Goal: Task Accomplishment & Management: Use online tool/utility

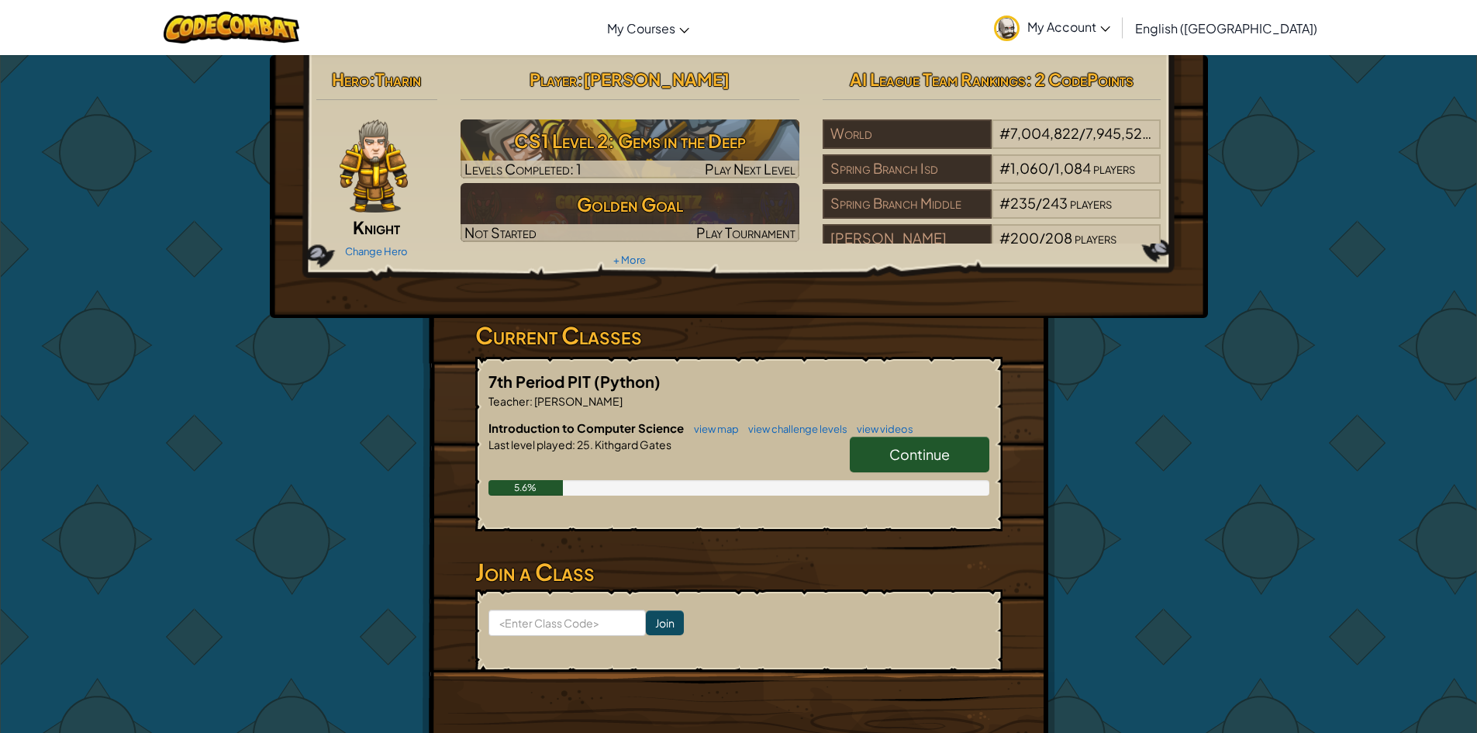
click at [906, 470] on link "Continue" at bounding box center [920, 454] width 140 height 36
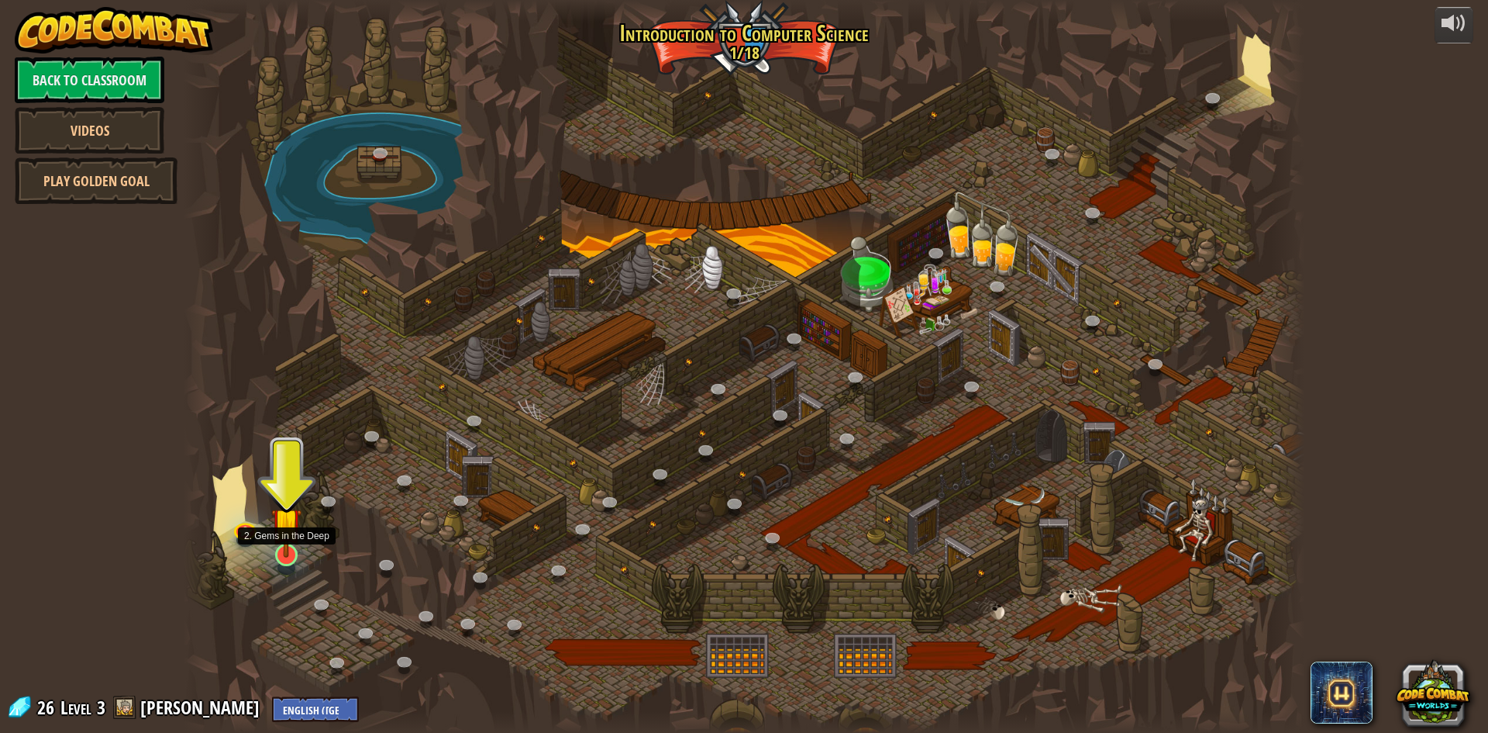
click at [295, 554] on img at bounding box center [286, 522] width 30 height 69
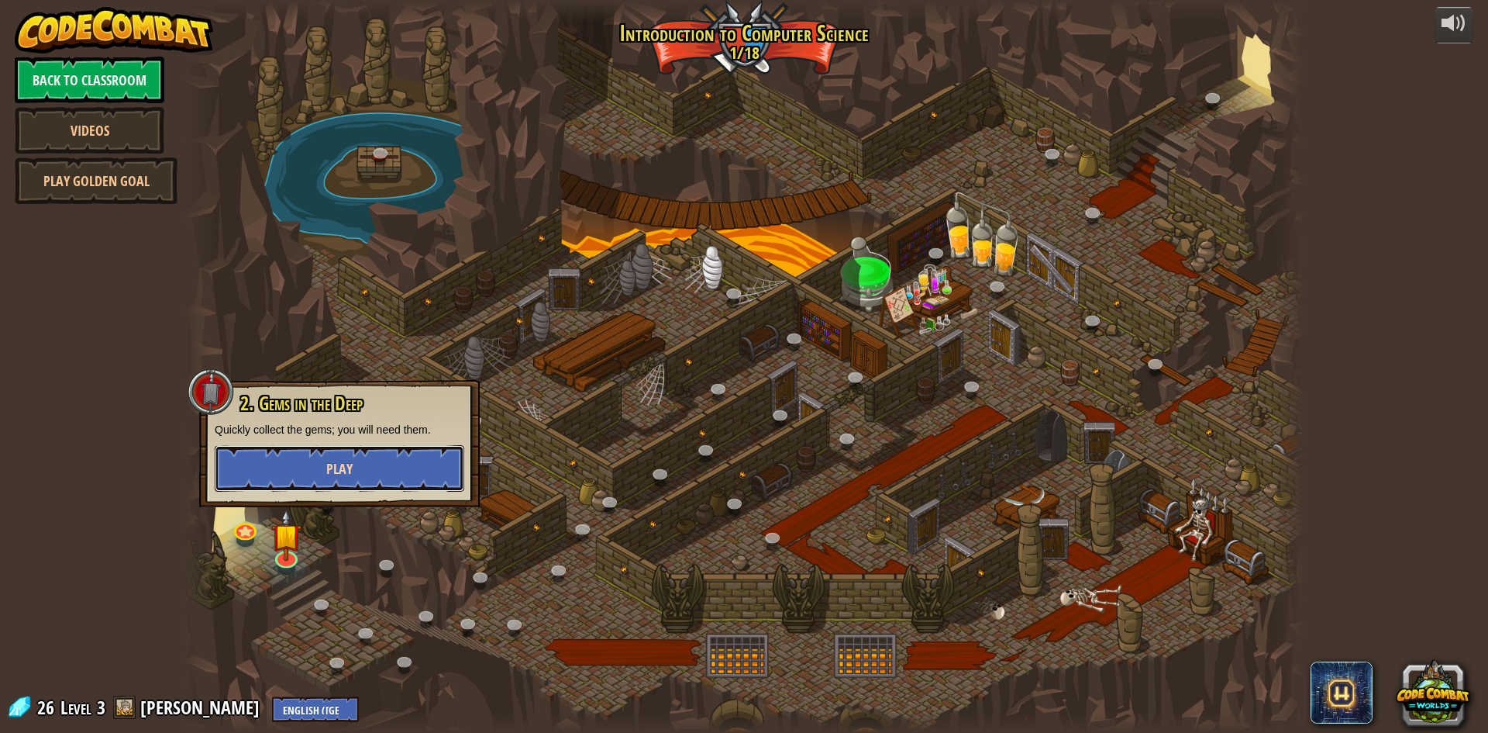
click at [318, 479] on button "Play" at bounding box center [340, 468] width 250 height 47
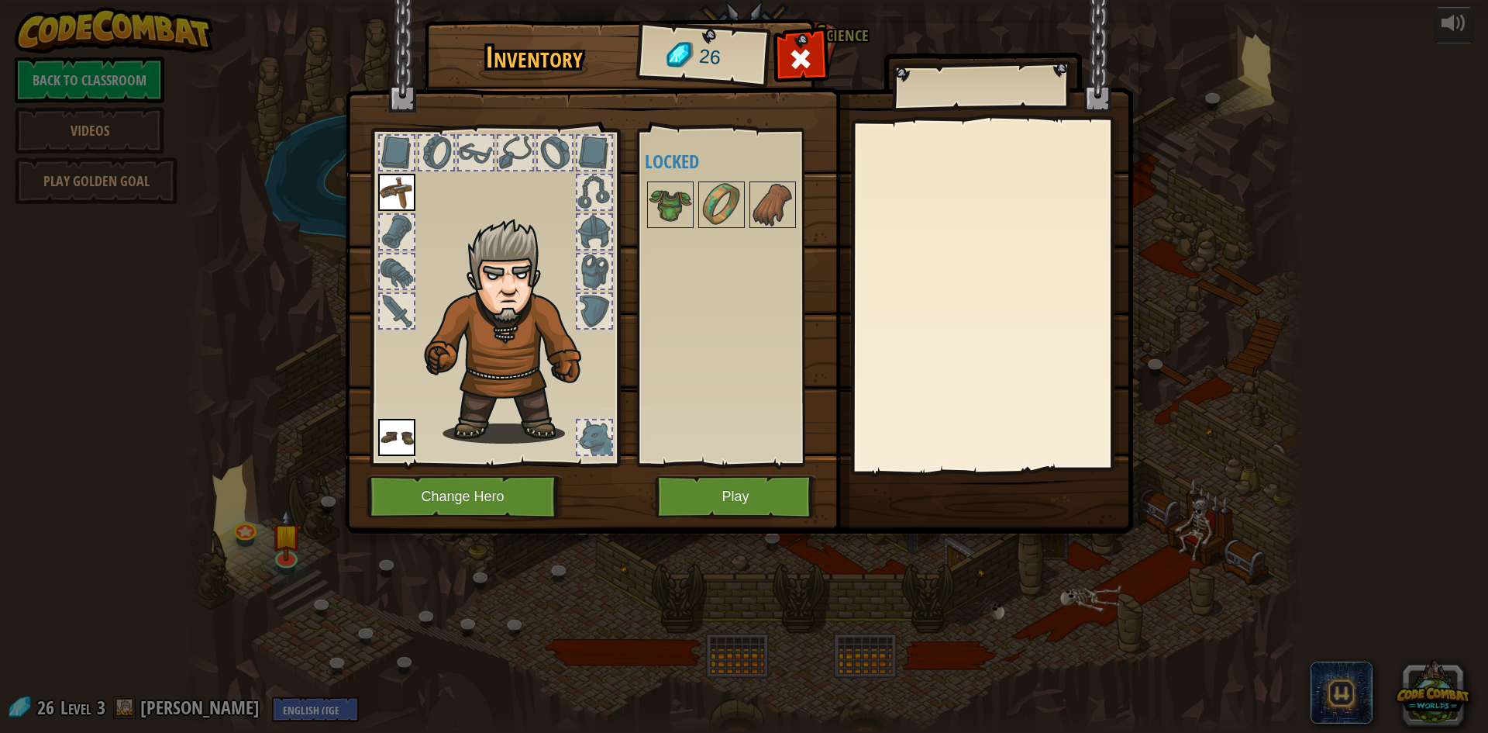
click at [582, 452] on div at bounding box center [595, 437] width 34 height 34
drag, startPoint x: 600, startPoint y: 343, endPoint x: 599, endPoint y: 318, distance: 25.6
click at [601, 340] on img at bounding box center [512, 331] width 190 height 226
click at [598, 316] on div at bounding box center [595, 311] width 34 height 34
drag, startPoint x: 595, startPoint y: 272, endPoint x: 592, endPoint y: 259, distance: 13.4
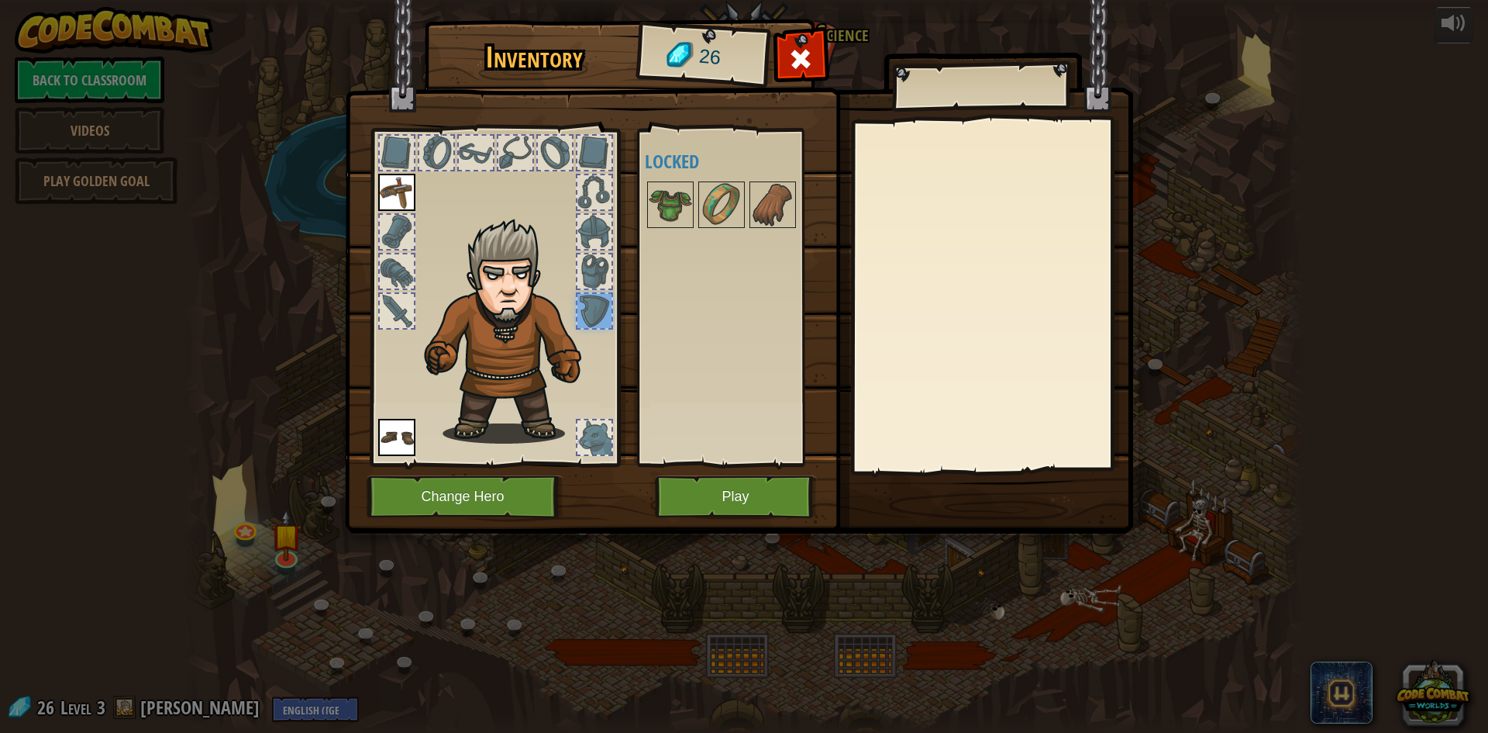
click at [595, 267] on div at bounding box center [595, 271] width 34 height 34
drag, startPoint x: 592, startPoint y: 259, endPoint x: 592, endPoint y: 238, distance: 20.9
click at [592, 257] on div at bounding box center [595, 271] width 34 height 34
drag, startPoint x: 592, startPoint y: 226, endPoint x: 592, endPoint y: 216, distance: 10.9
click at [592, 224] on div at bounding box center [595, 232] width 34 height 34
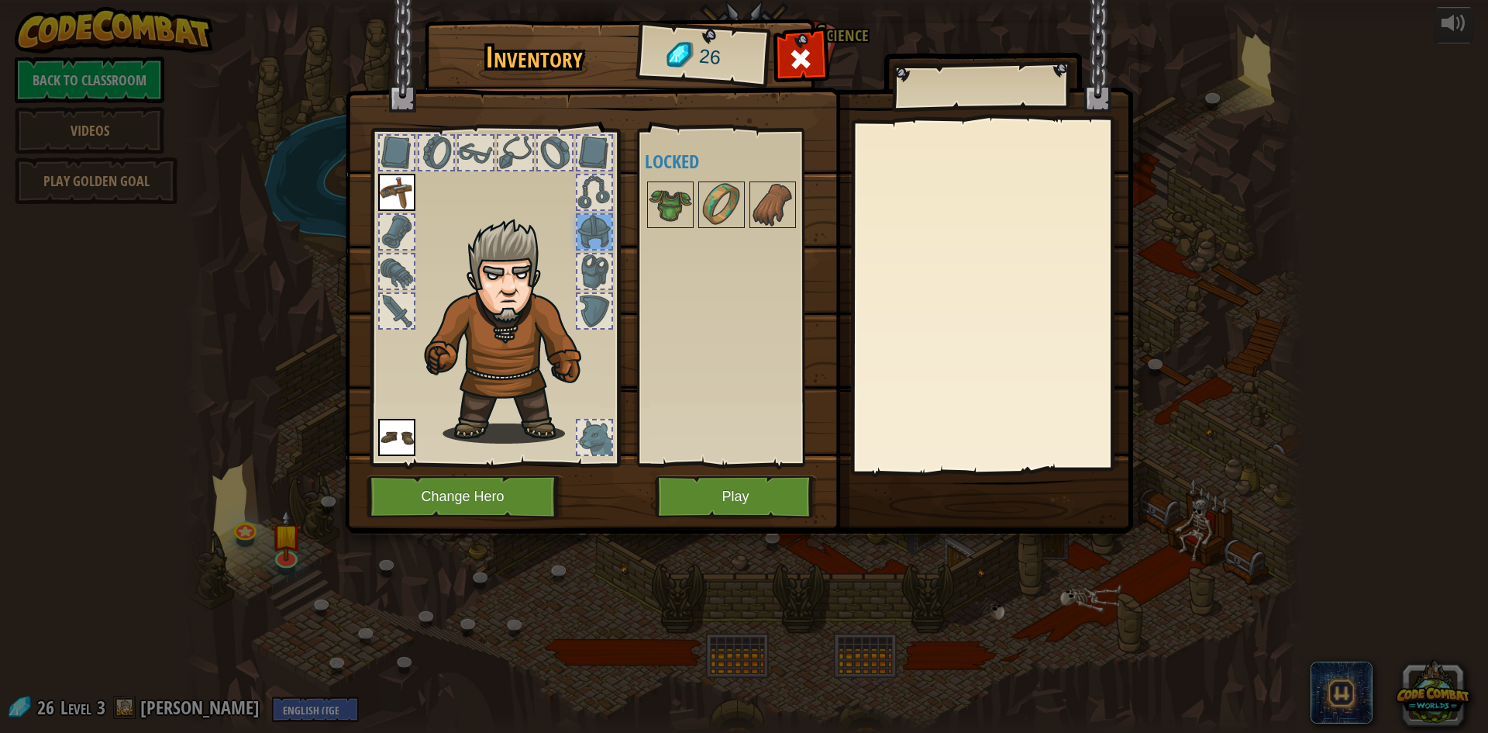
drag, startPoint x: 592, startPoint y: 214, endPoint x: 598, endPoint y: 195, distance: 19.6
click at [593, 211] on div at bounding box center [495, 293] width 256 height 349
drag, startPoint x: 602, startPoint y: 182, endPoint x: 604, endPoint y: 174, distance: 8.1
click at [602, 181] on div at bounding box center [595, 192] width 34 height 34
click at [605, 168] on div at bounding box center [495, 293] width 256 height 349
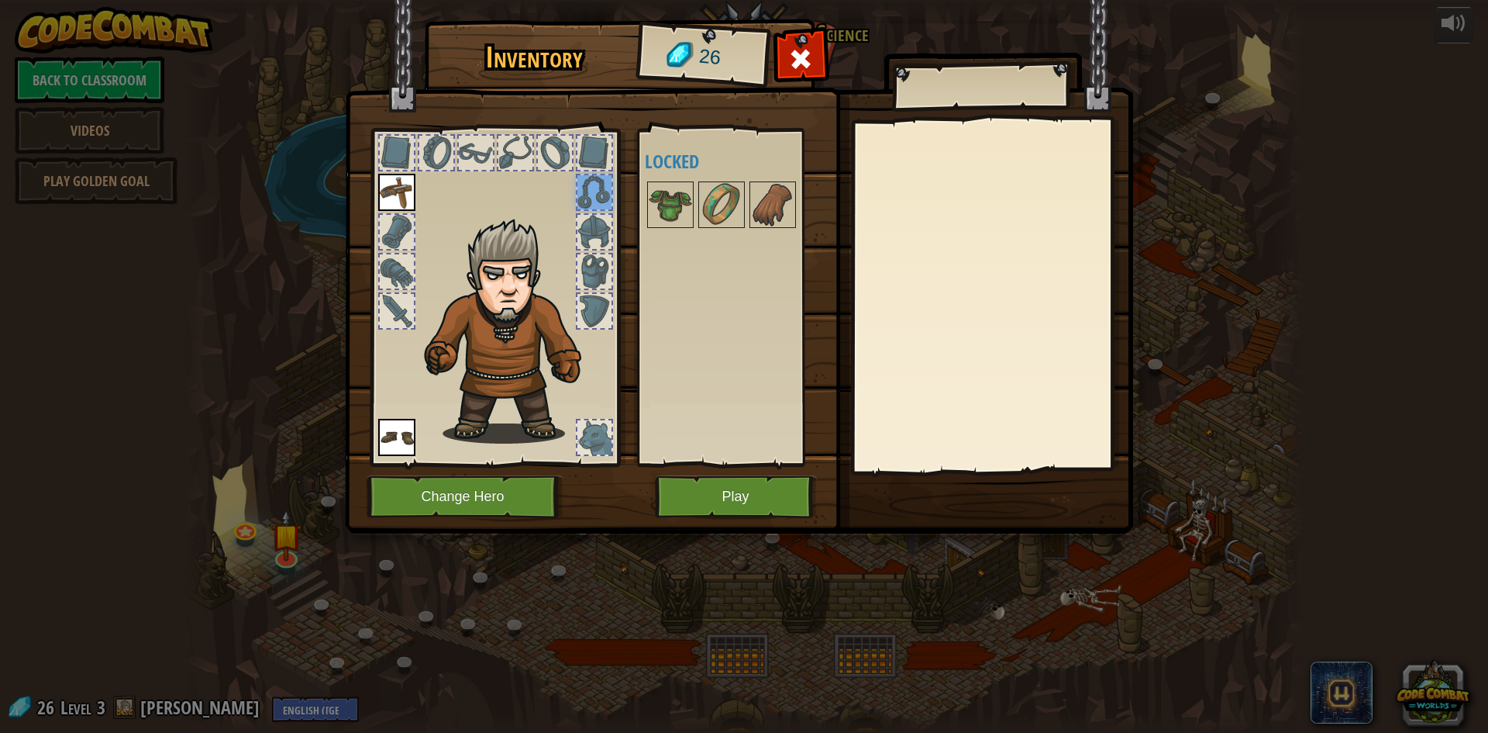
drag, startPoint x: 602, startPoint y: 160, endPoint x: 571, endPoint y: 153, distance: 31.8
click at [588, 157] on div at bounding box center [595, 153] width 34 height 34
drag, startPoint x: 557, startPoint y: 153, endPoint x: 535, endPoint y: 153, distance: 22.5
click at [549, 153] on div at bounding box center [555, 153] width 34 height 34
drag, startPoint x: 531, startPoint y: 153, endPoint x: 513, endPoint y: 153, distance: 17.8
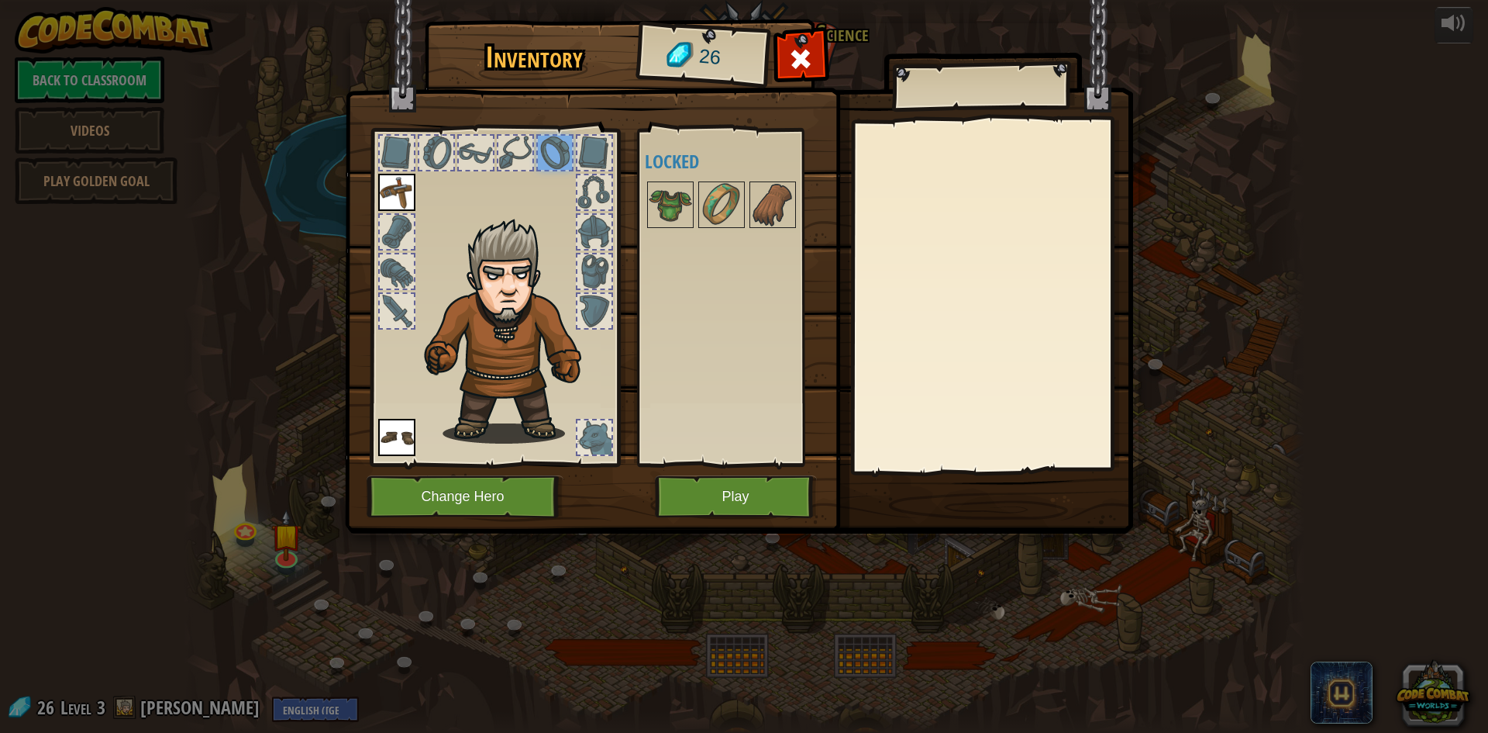
click at [519, 153] on div at bounding box center [515, 153] width 34 height 34
drag, startPoint x: 489, startPoint y: 155, endPoint x: 467, endPoint y: 156, distance: 21.7
click at [482, 155] on div at bounding box center [495, 293] width 256 height 349
drag, startPoint x: 467, startPoint y: 156, endPoint x: 452, endPoint y: 156, distance: 15.5
click at [454, 156] on div at bounding box center [495, 293] width 256 height 349
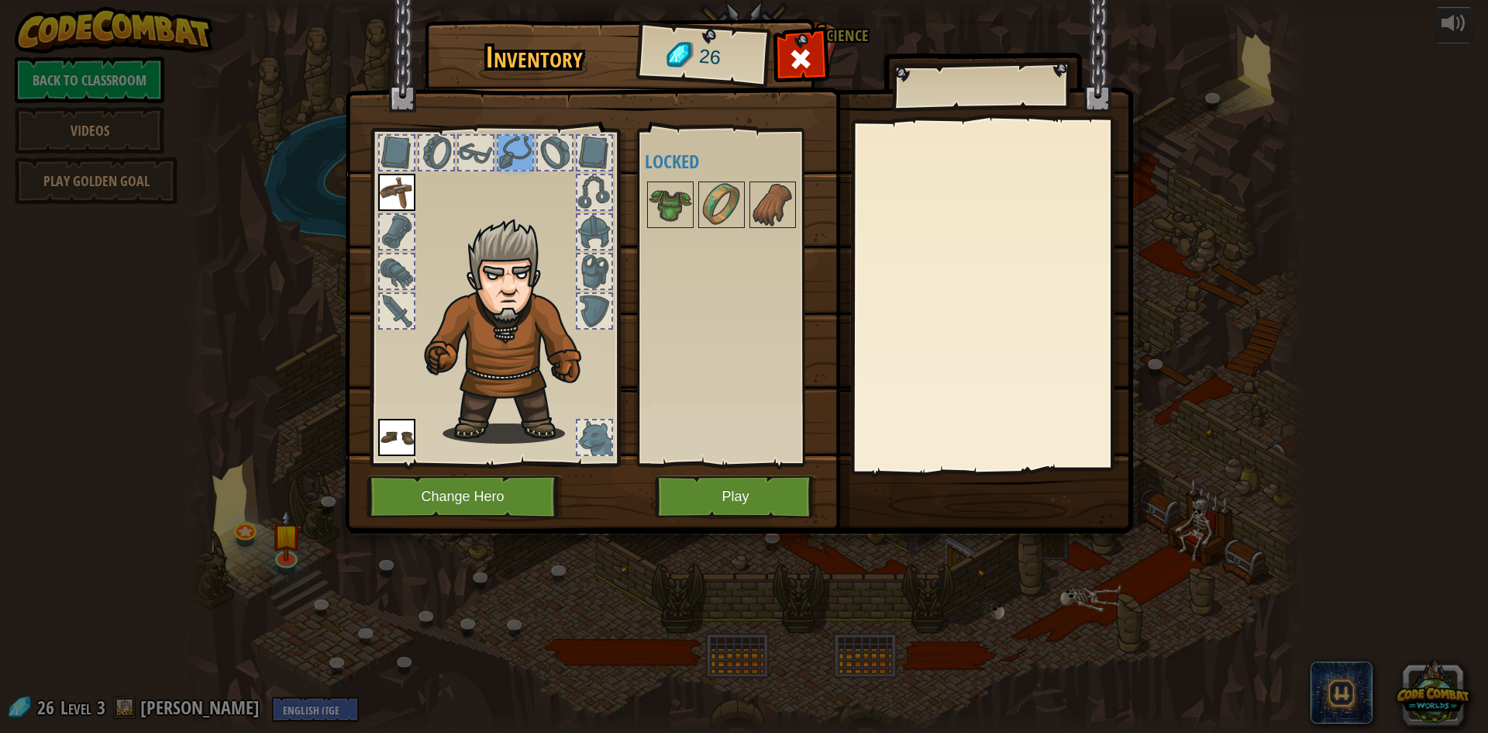
drag, startPoint x: 440, startPoint y: 156, endPoint x: 407, endPoint y: 156, distance: 32.6
click at [418, 156] on div at bounding box center [436, 152] width 37 height 37
drag, startPoint x: 406, startPoint y: 156, endPoint x: 353, endPoint y: 169, distance: 55.1
click at [387, 156] on div at bounding box center [397, 153] width 34 height 34
click at [391, 197] on img at bounding box center [396, 192] width 37 height 37
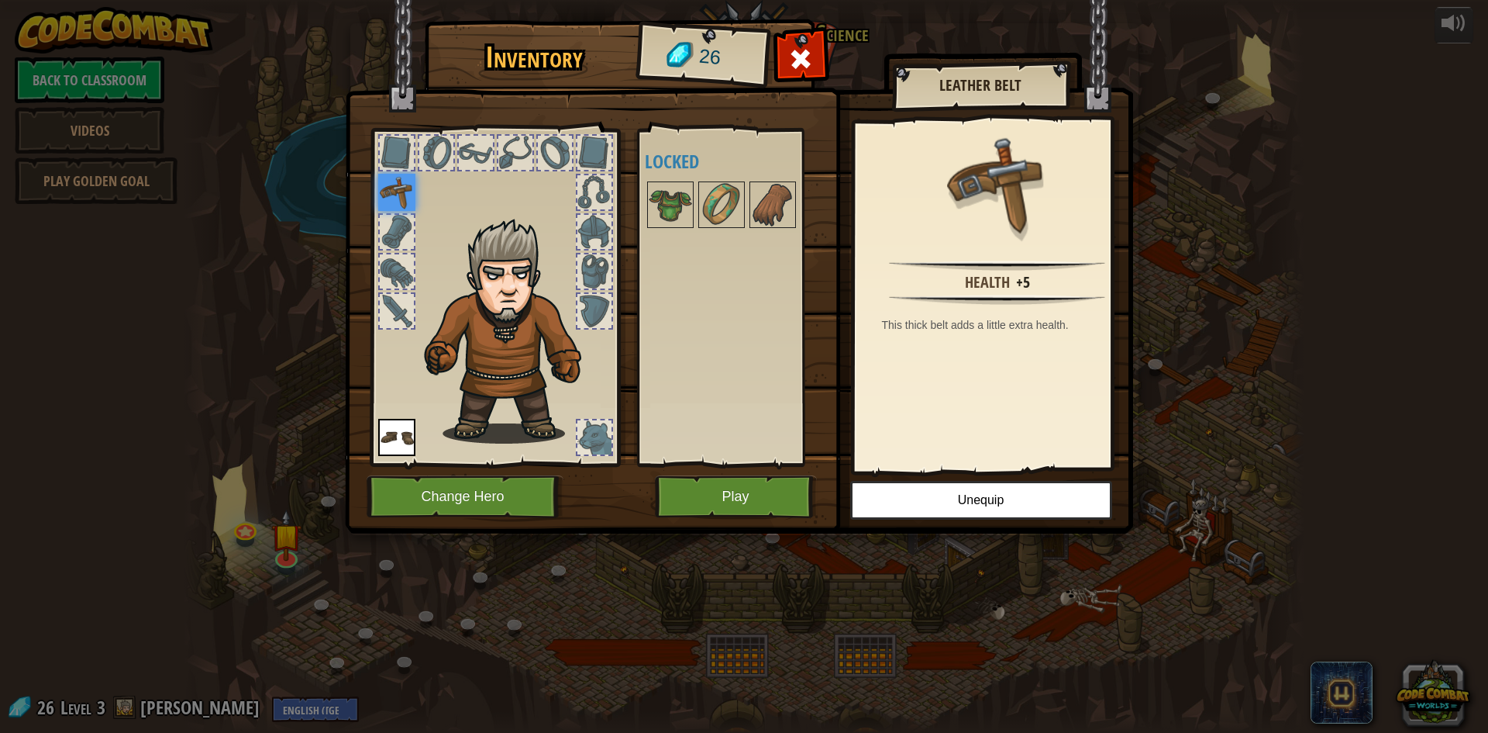
drag, startPoint x: 388, startPoint y: 219, endPoint x: 408, endPoint y: 249, distance: 35.7
click at [403, 240] on div at bounding box center [397, 232] width 34 height 34
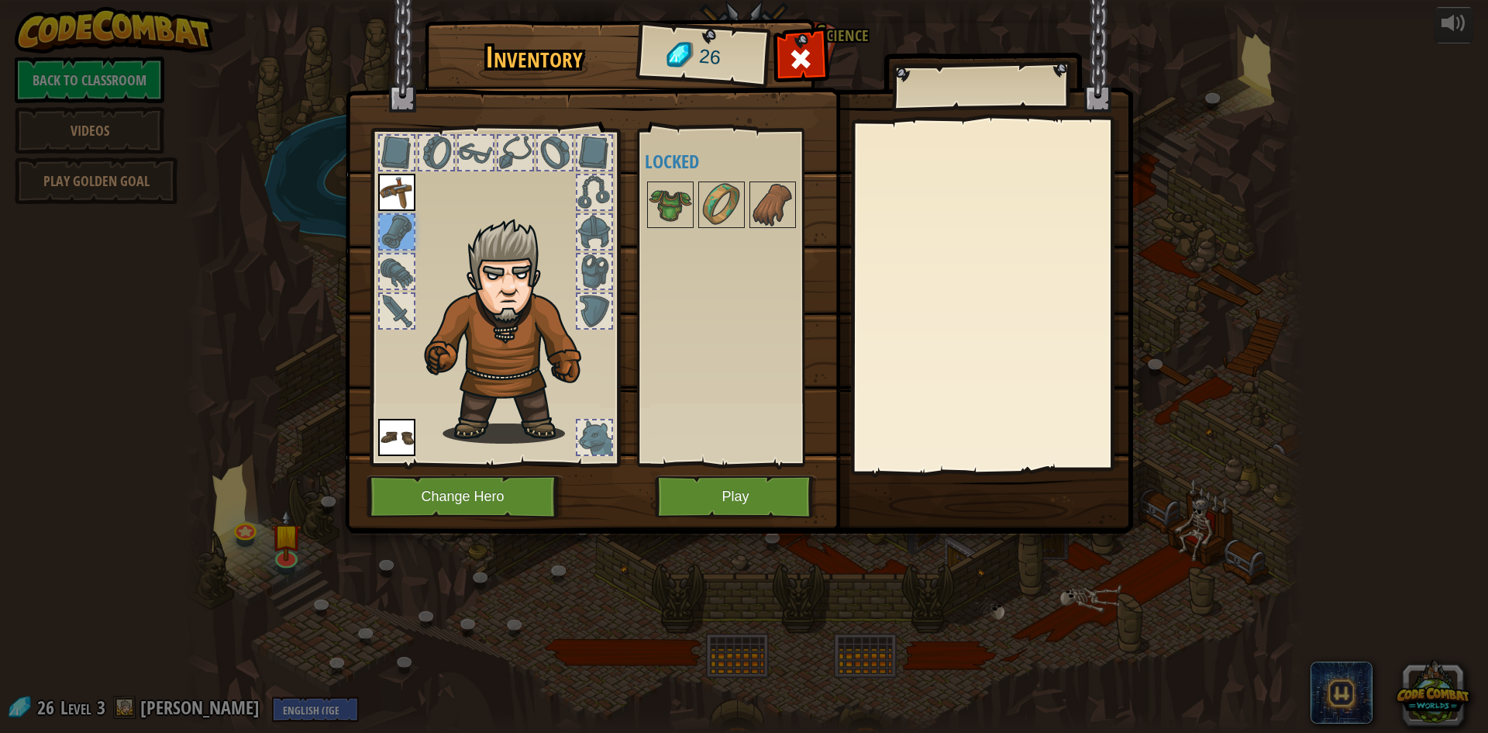
click at [410, 256] on div at bounding box center [397, 271] width 34 height 34
drag, startPoint x: 415, startPoint y: 273, endPoint x: 404, endPoint y: 288, distance: 18.3
click at [404, 288] on div at bounding box center [396, 271] width 37 height 37
click at [404, 295] on div at bounding box center [396, 310] width 37 height 37
click at [738, 488] on button "Play" at bounding box center [736, 496] width 162 height 43
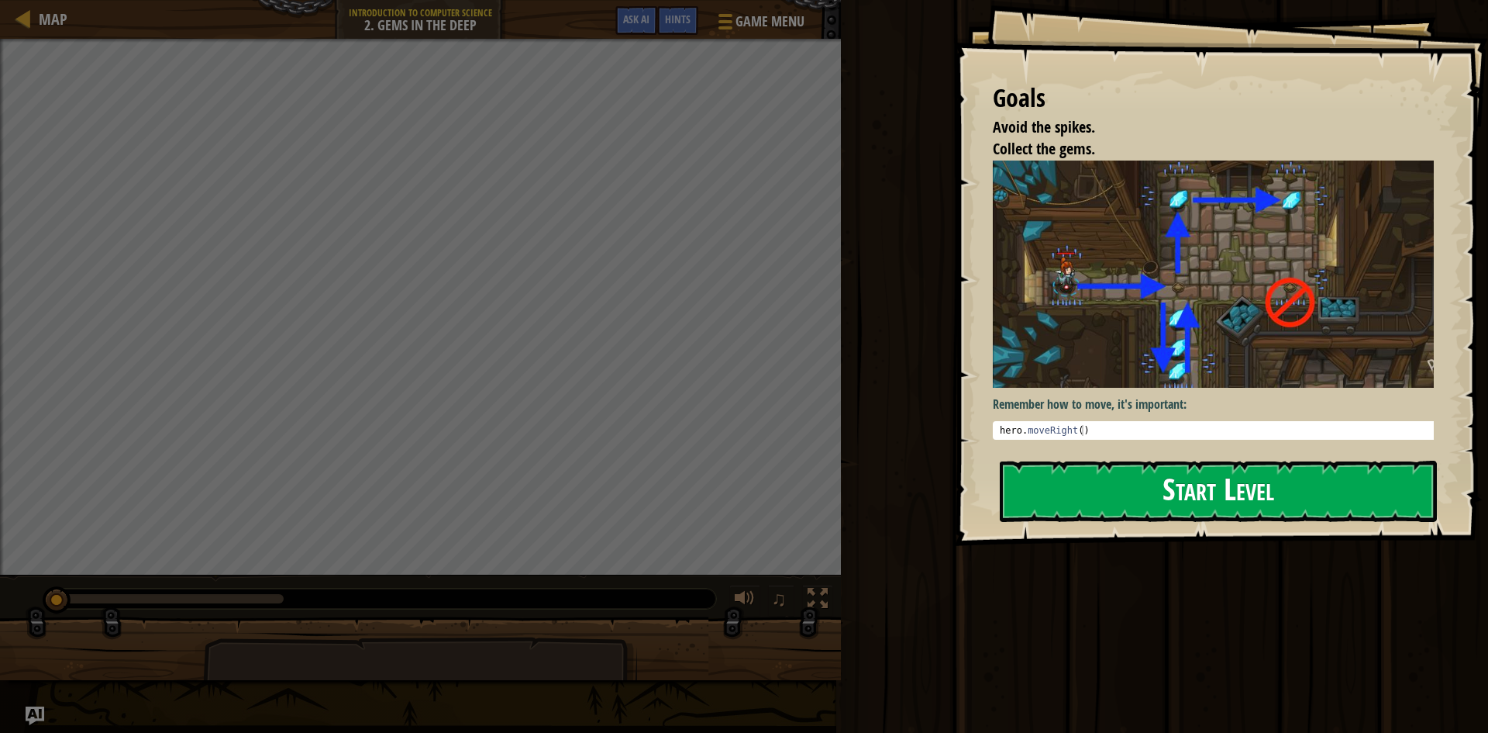
click at [1235, 320] on div "Goals Avoid the spikes. Collect the gems. Remember how to move, it's important:…" at bounding box center [1221, 273] width 534 height 546
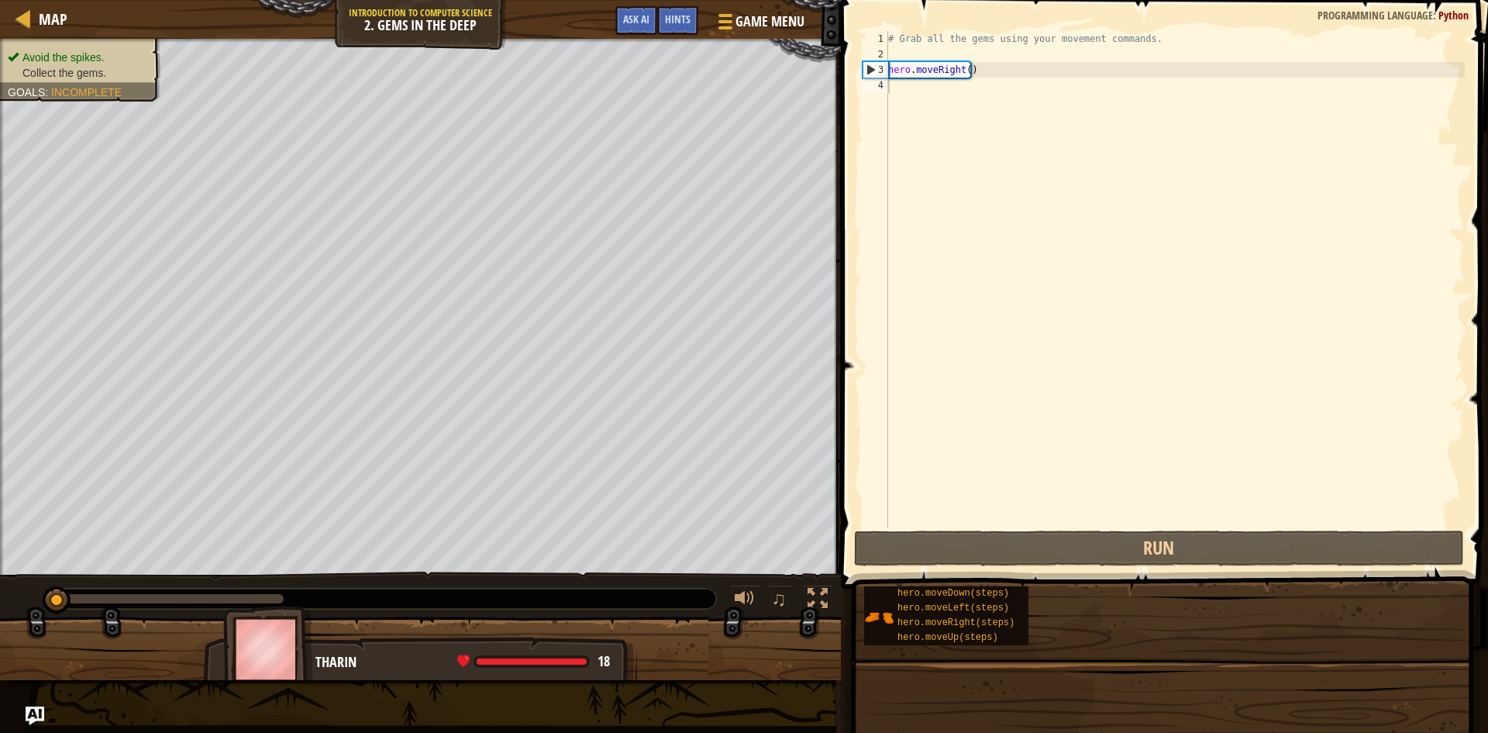
drag, startPoint x: 1184, startPoint y: 511, endPoint x: 1182, endPoint y: 474, distance: 37.2
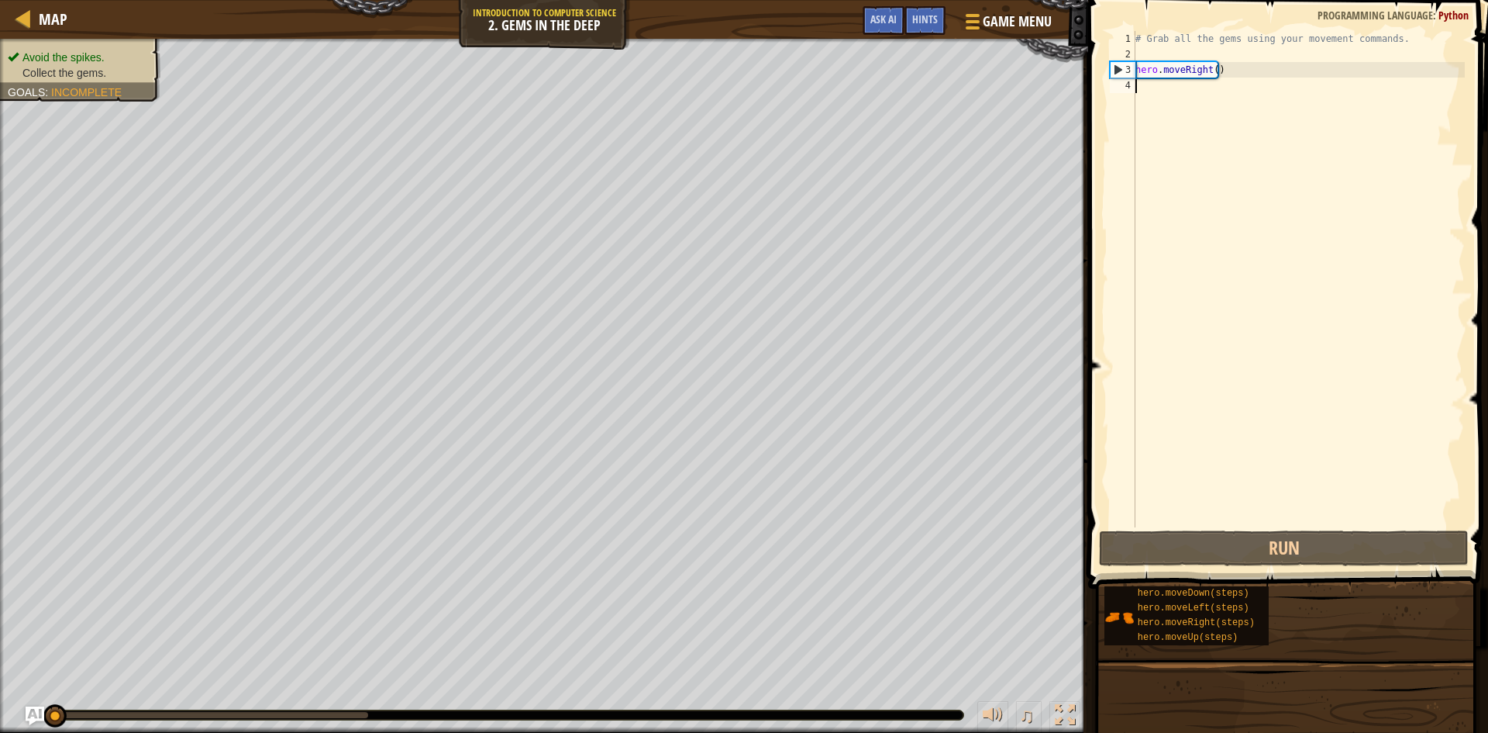
click at [1005, 340] on div "Map Introduction to Computer Science 2. Gems in the Deep Game Menu Done Hints A…" at bounding box center [744, 366] width 1488 height 733
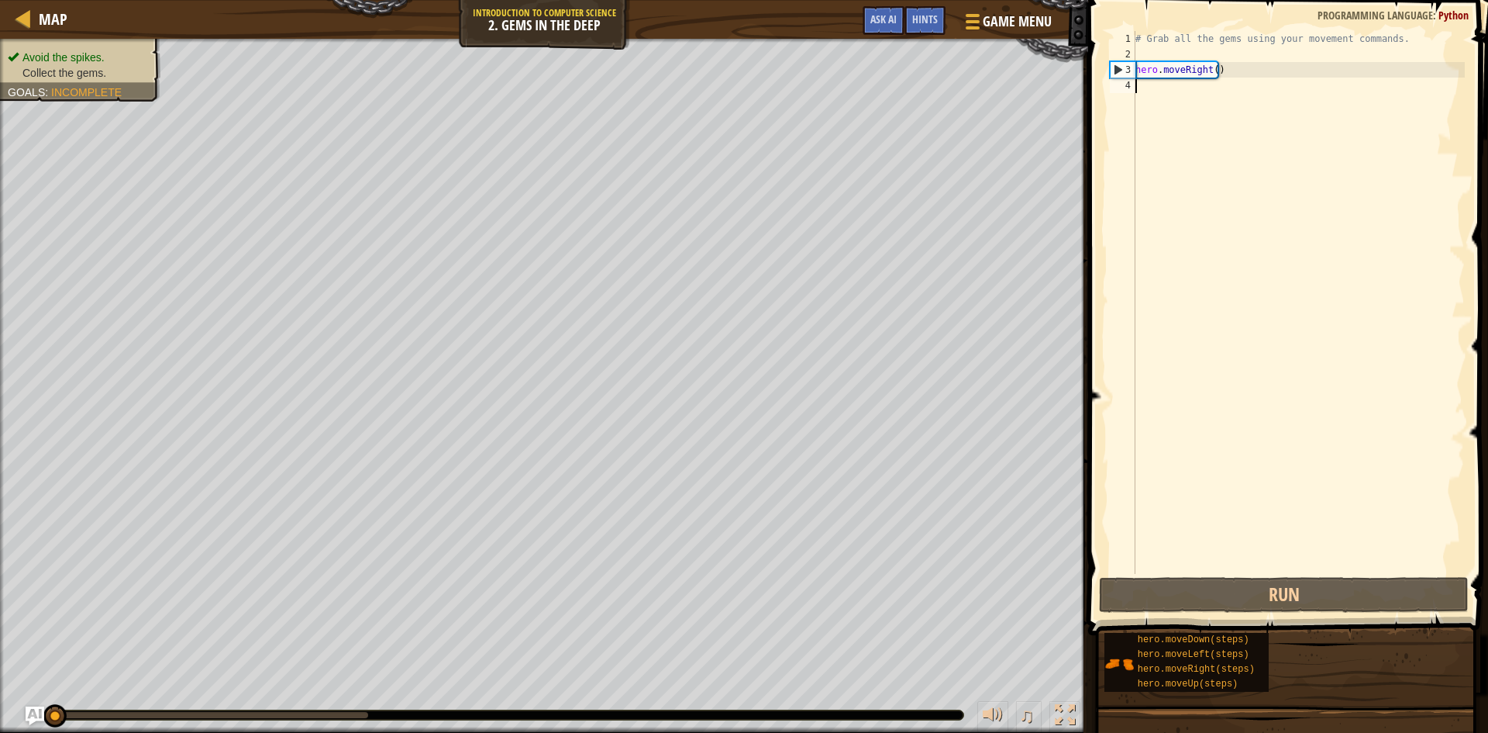
drag, startPoint x: 1005, startPoint y: 340, endPoint x: 30, endPoint y: 769, distance: 1065.3
click at [30, 0] on html "Map Introduction to Computer Science 2. Gems in the Deep Game Menu Done Hints A…" at bounding box center [744, 0] width 1488 height 0
click at [37, 705] on img "Ask AI" at bounding box center [35, 715] width 20 height 20
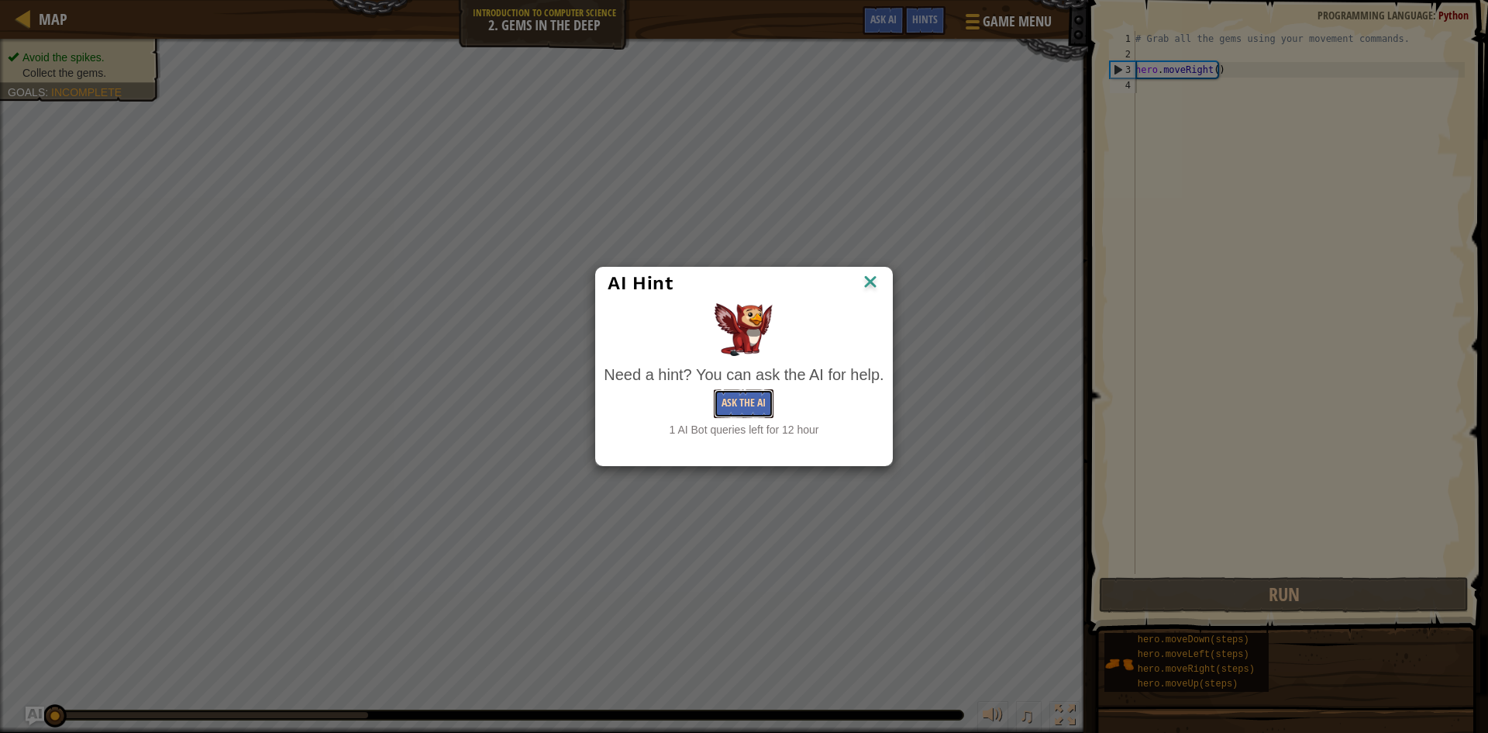
click at [763, 397] on button "Ask the AI" at bounding box center [744, 403] width 60 height 29
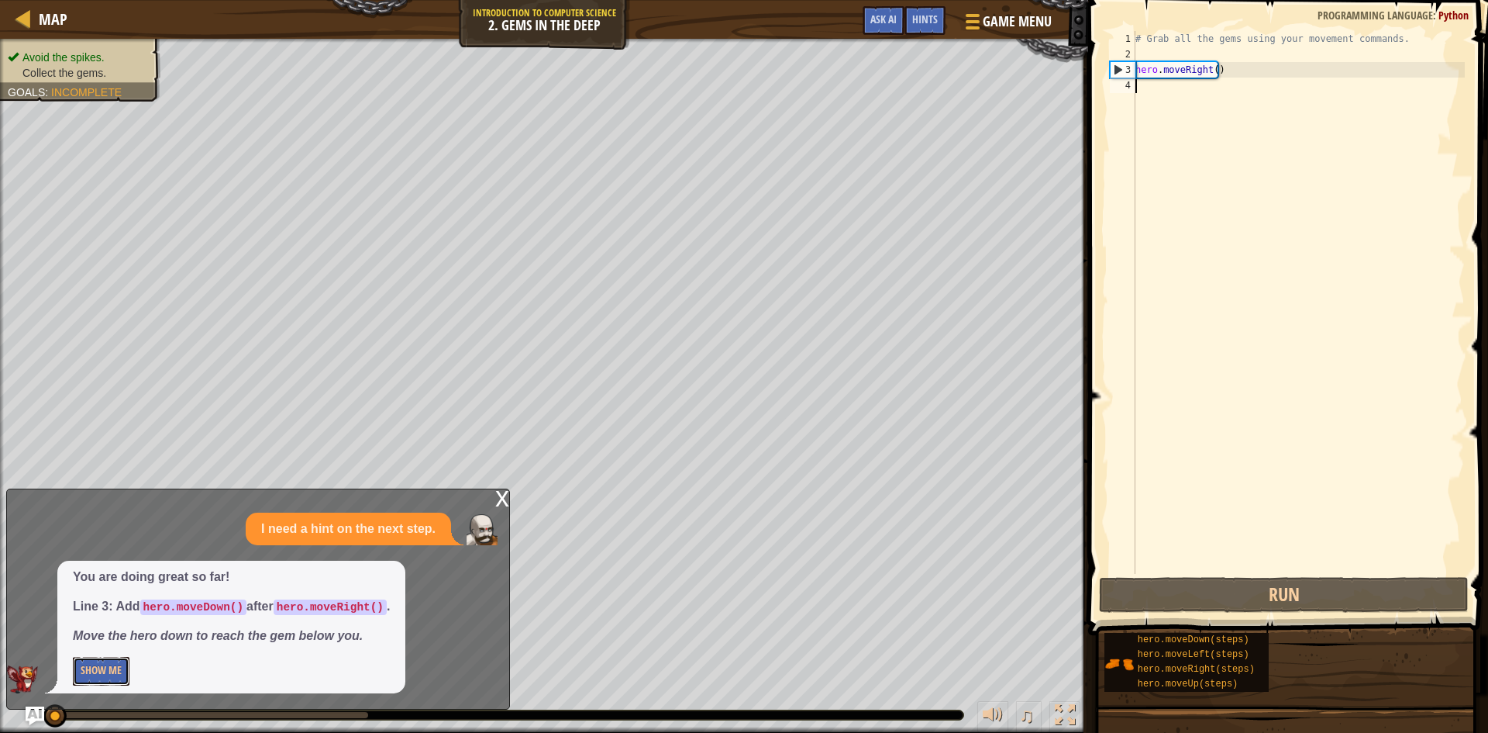
click at [119, 667] on button "Show Me" at bounding box center [101, 671] width 57 height 29
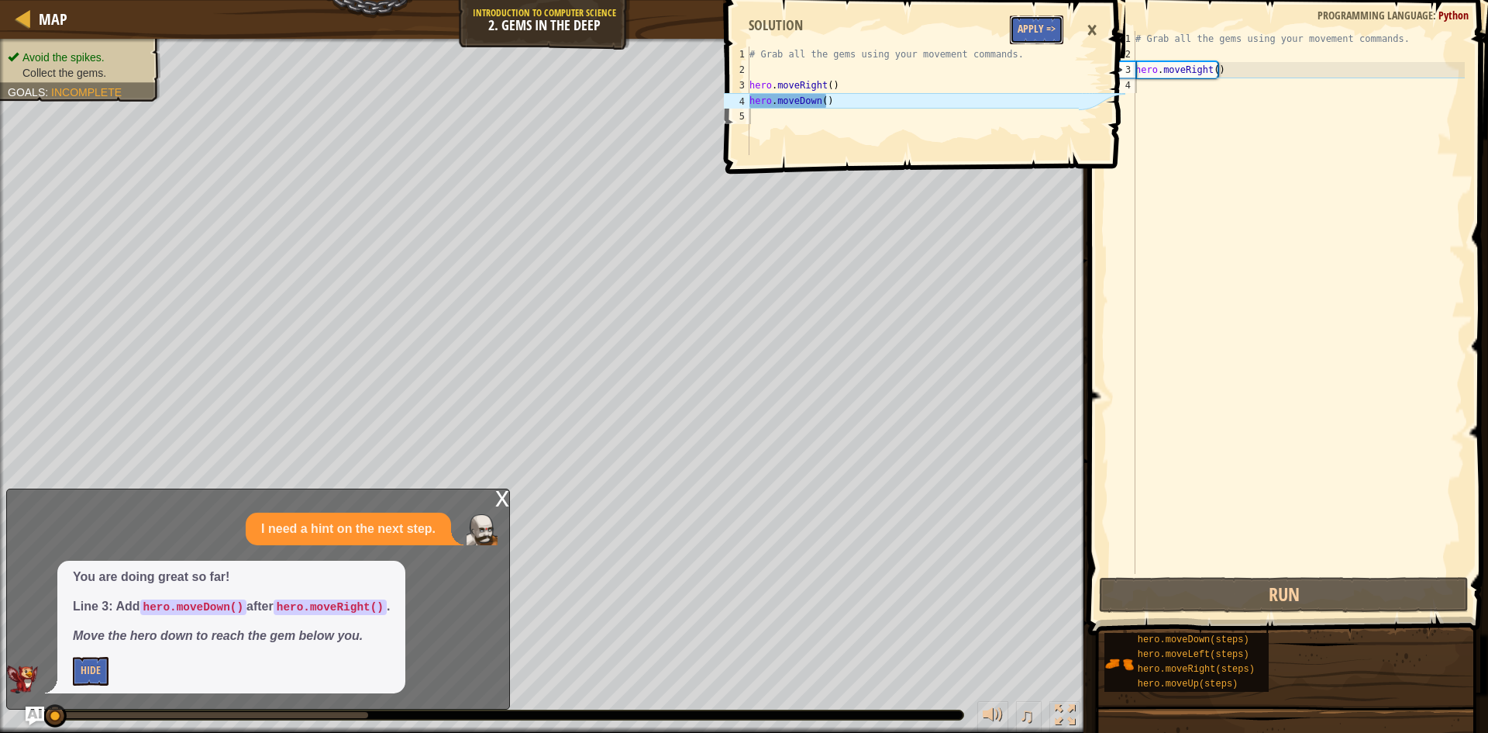
click at [1019, 34] on button "Apply =>" at bounding box center [1036, 30] width 53 height 29
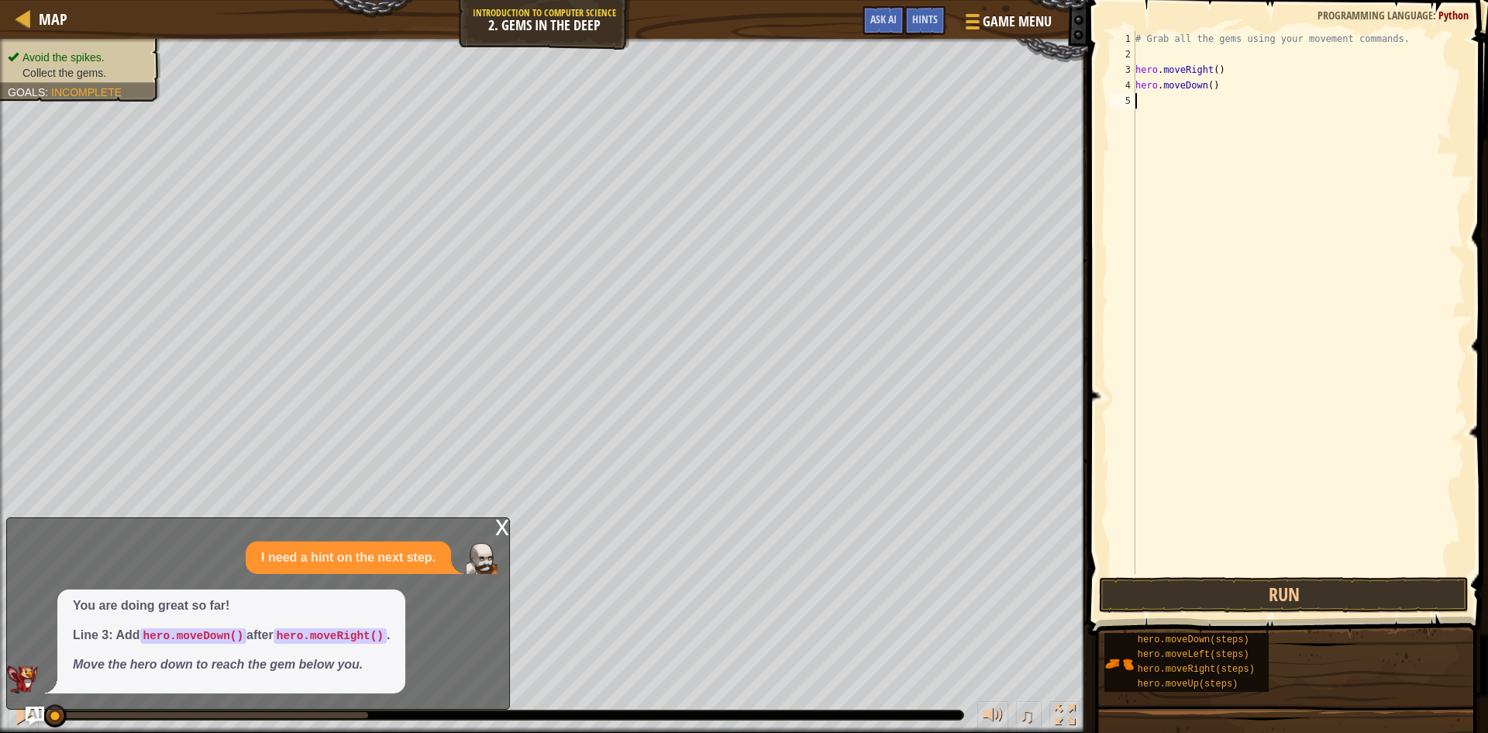
click at [1216, 570] on div "# Grab all the gems using your movement commands. hero . moveRight ( ) hero . m…" at bounding box center [1299, 318] width 333 height 574
drag, startPoint x: 1211, startPoint y: 574, endPoint x: 1199, endPoint y: 576, distance: 12.5
click at [1210, 575] on span at bounding box center [1290, 295] width 412 height 681
click at [1181, 595] on button "Run" at bounding box center [1284, 595] width 370 height 36
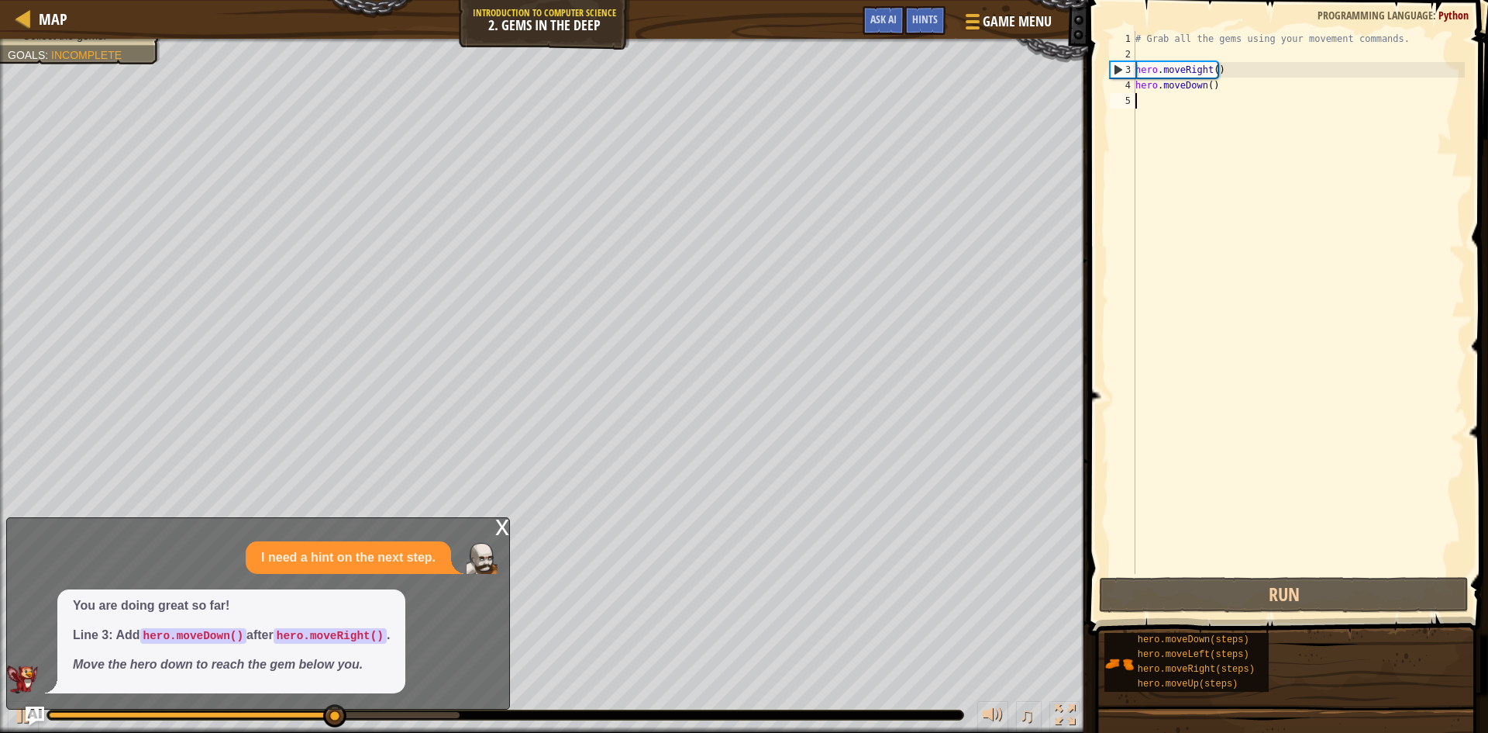
click at [1170, 122] on div "# Grab all the gems using your movement commands. hero . moveRight ( ) hero . m…" at bounding box center [1299, 318] width 333 height 574
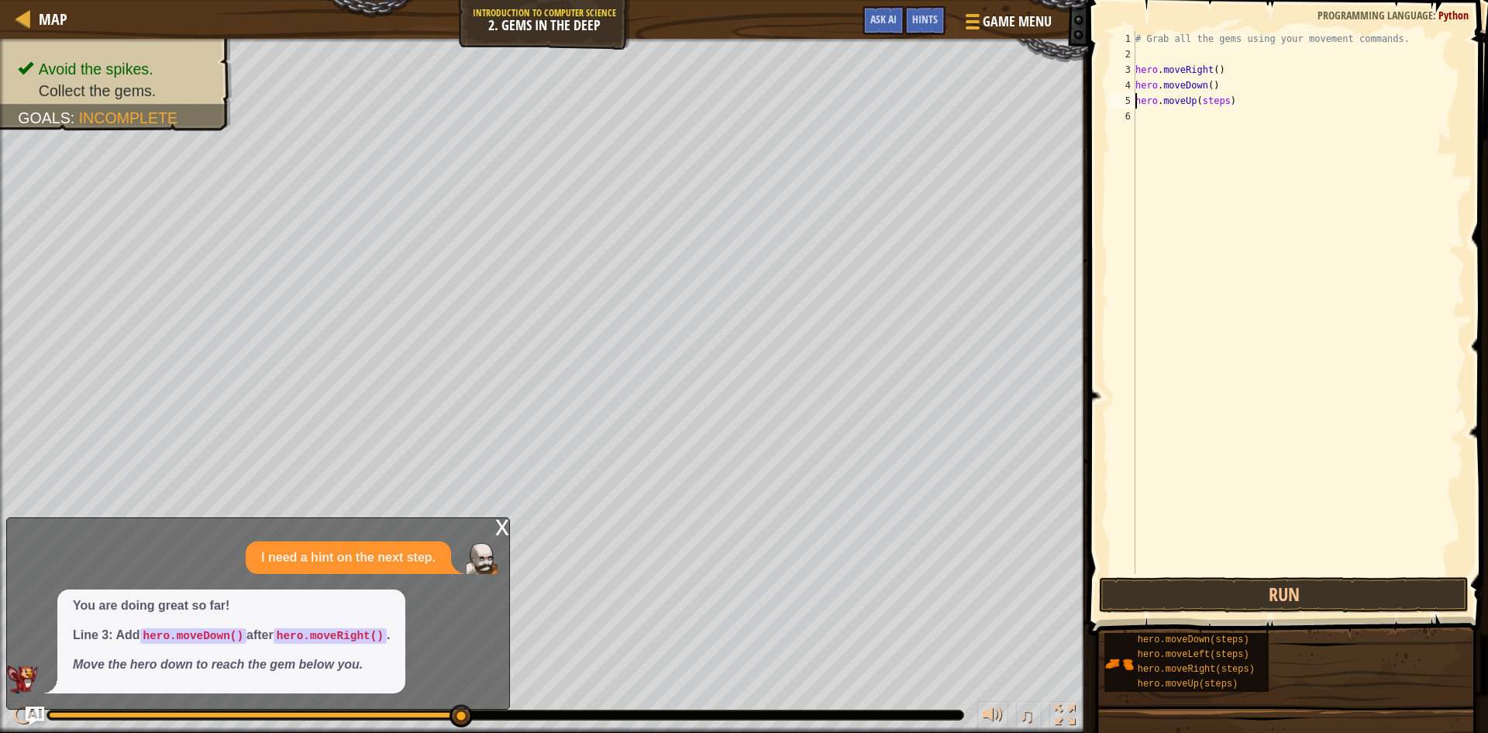
click at [1221, 102] on div "# Grab all the gems using your movement commands. hero . moveRight ( ) hero . m…" at bounding box center [1299, 318] width 333 height 574
type textarea "hero.moveUp()"
click at [1226, 596] on button "Run" at bounding box center [1284, 595] width 370 height 36
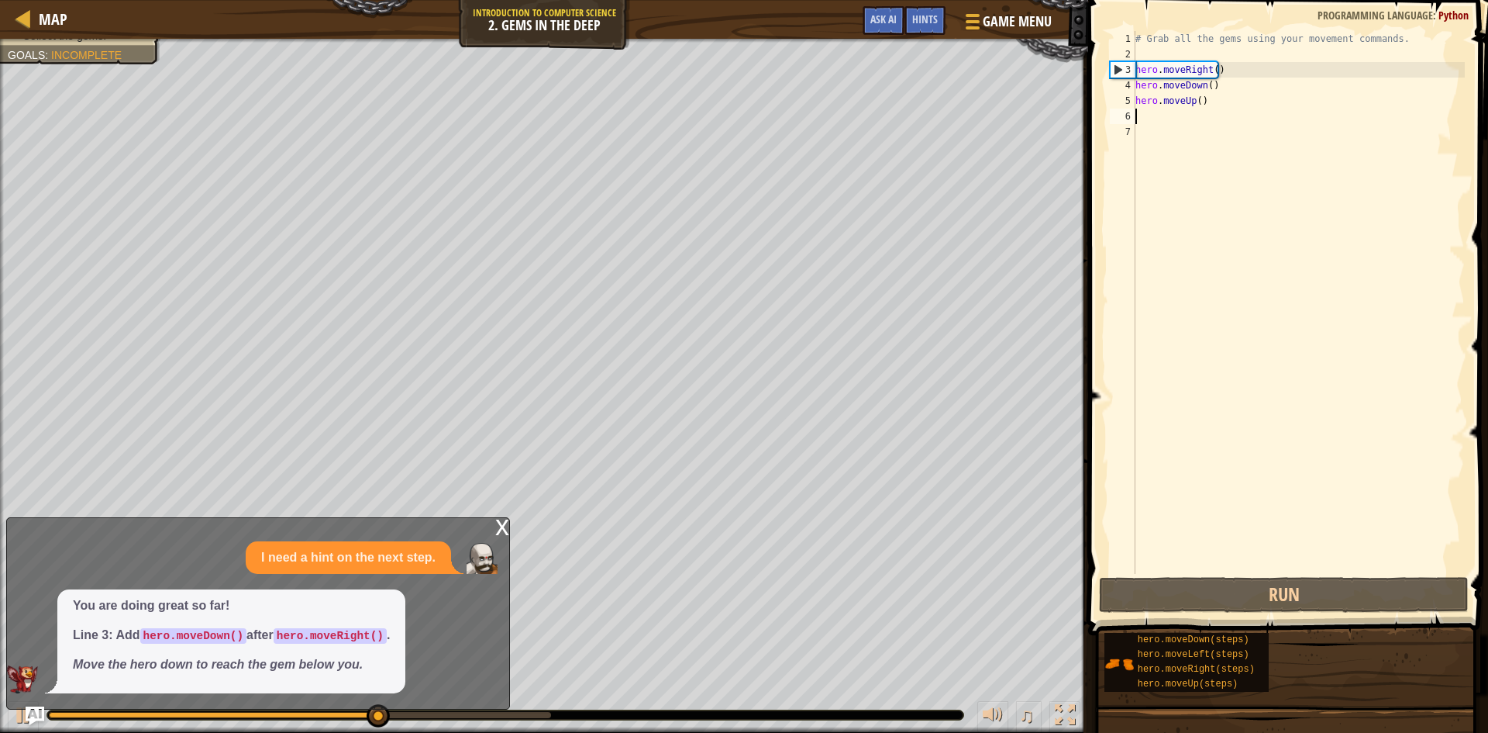
click at [1188, 133] on div "# Grab all the gems using your movement commands. hero . moveRight ( ) hero . m…" at bounding box center [1299, 318] width 333 height 574
click at [1172, 126] on div "# Grab all the gems using your movement commands. hero . moveRight ( ) hero . m…" at bounding box center [1299, 318] width 333 height 574
click at [1181, 110] on div "# Grab all the gems using your movement commands. hero . moveRight ( ) hero . m…" at bounding box center [1299, 318] width 333 height 574
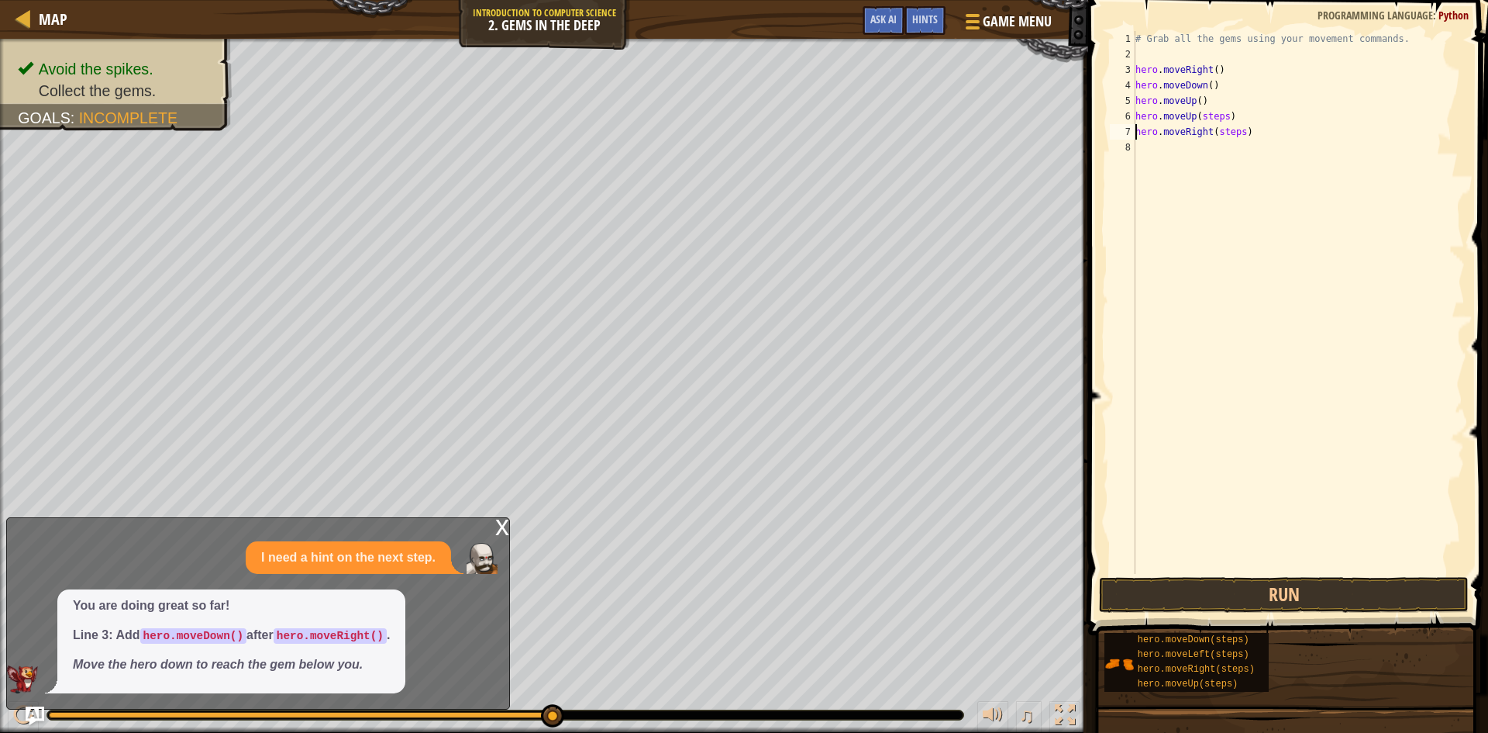
click at [1239, 133] on div "# Grab all the gems using your movement commands. hero . moveRight ( ) hero . m…" at bounding box center [1299, 318] width 333 height 574
click at [1222, 116] on div "# Grab all the gems using your movement commands. hero . moveRight ( ) hero . m…" at bounding box center [1299, 318] width 333 height 574
click at [1326, 591] on button "Run" at bounding box center [1284, 595] width 370 height 36
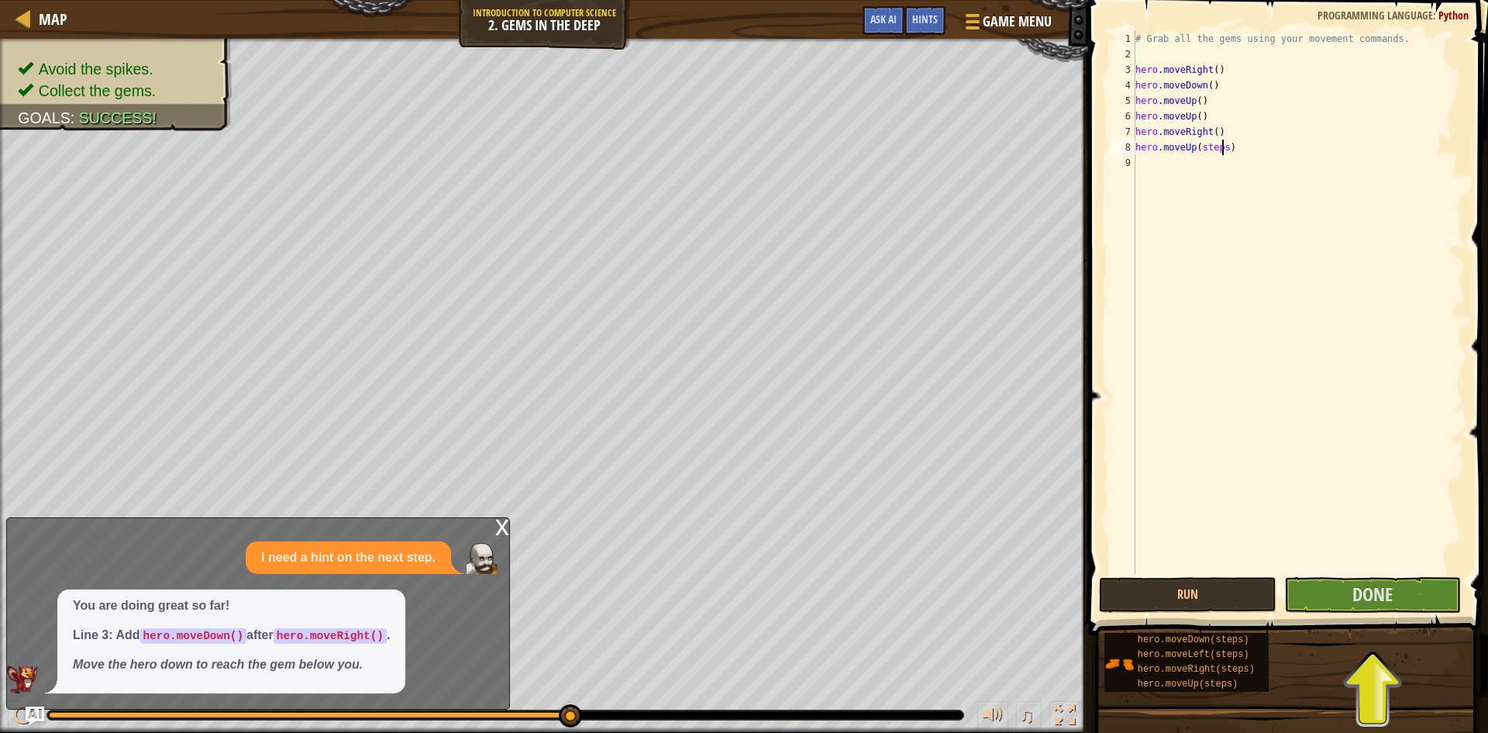
click at [1220, 150] on div "# Grab all the gems using your movement commands. hero . moveRight ( ) hero . m…" at bounding box center [1299, 318] width 333 height 574
type textarea "hero.moveUp()"
drag, startPoint x: 1212, startPoint y: 547, endPoint x: 1212, endPoint y: 572, distance: 24.8
click at [1212, 552] on div "# Grab all the gems using your movement commands. hero . moveRight ( ) hero . m…" at bounding box center [1299, 318] width 333 height 574
click at [1213, 579] on button "Run" at bounding box center [1188, 595] width 178 height 36
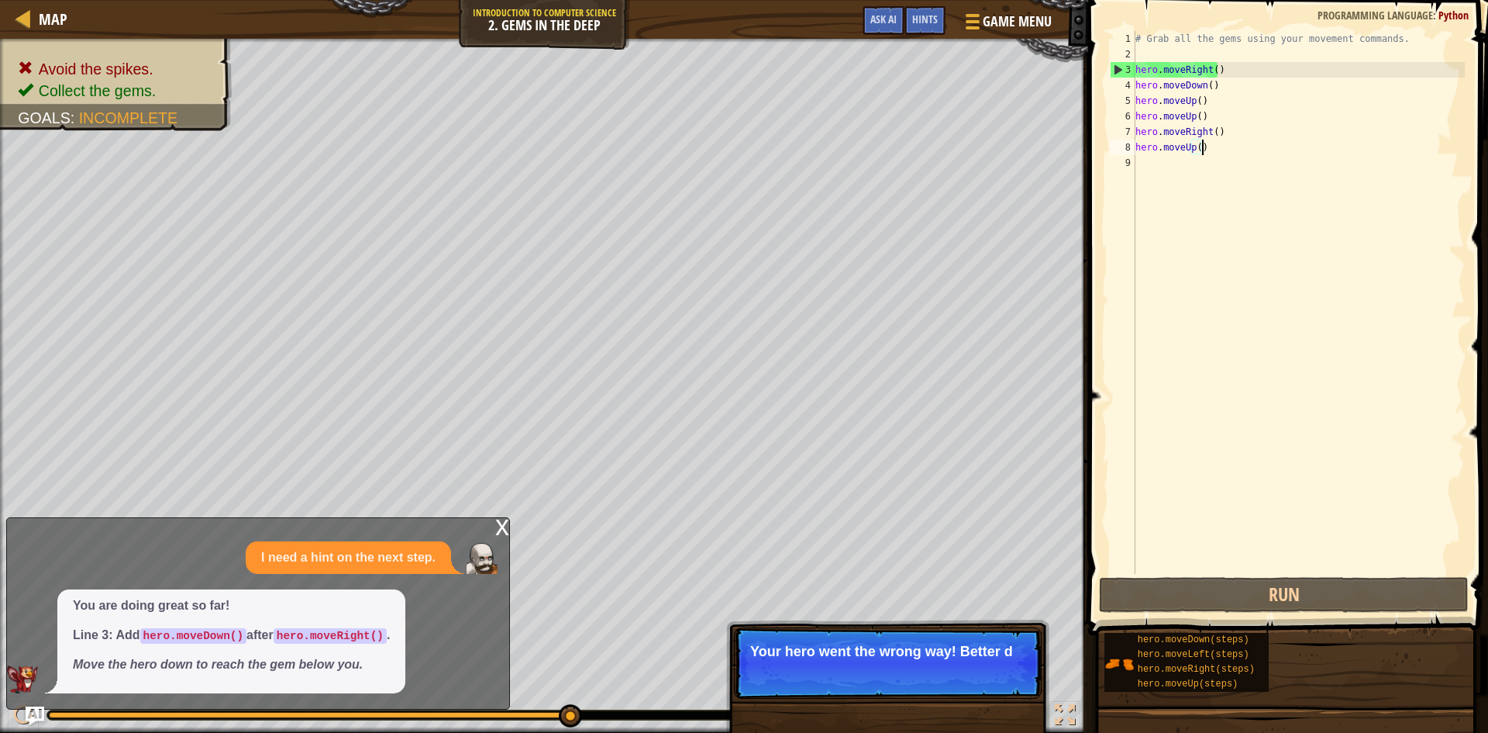
click at [1202, 147] on div "# Grab all the gems using your movement commands. hero . moveRight ( ) hero . m…" at bounding box center [1299, 318] width 333 height 574
type textarea "hero.moveUp()"
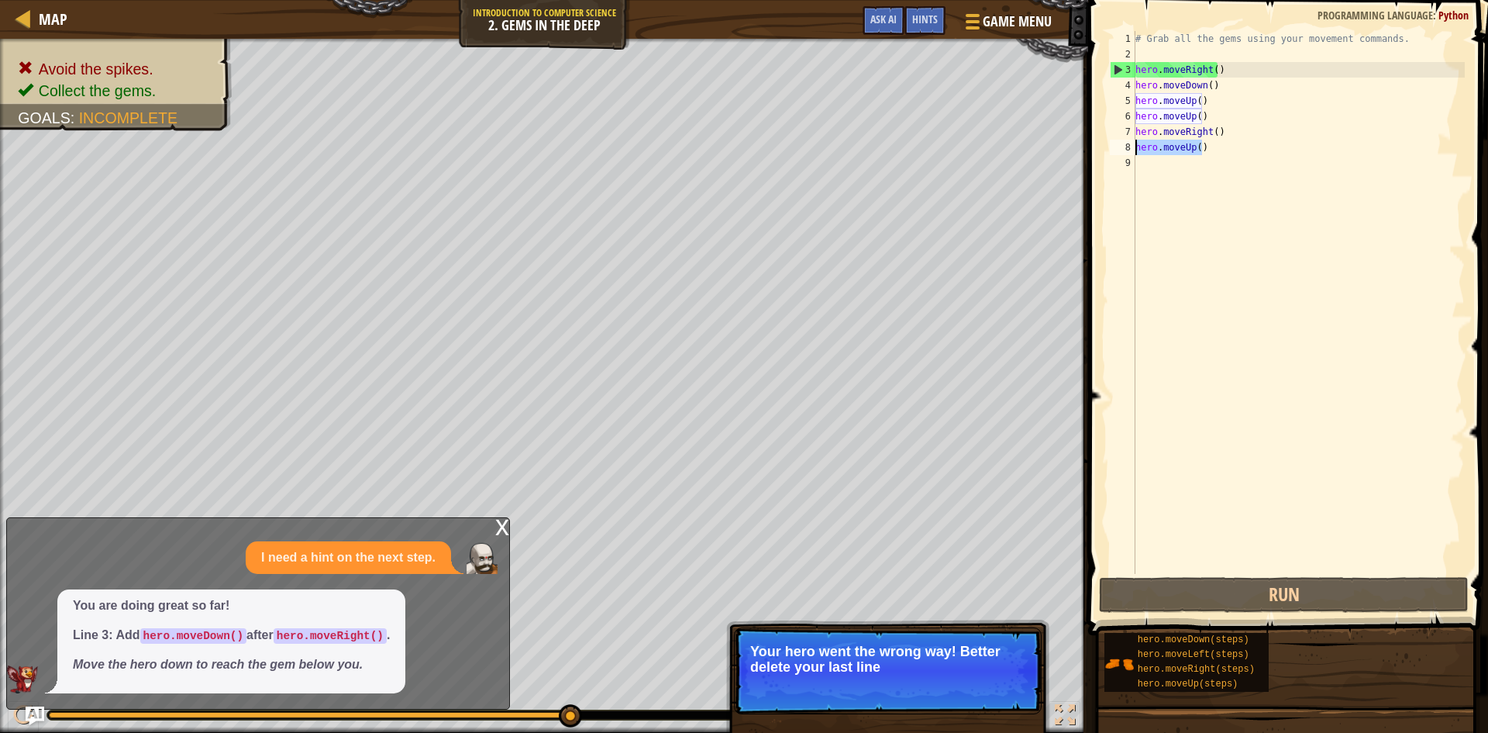
drag, startPoint x: 1202, startPoint y: 147, endPoint x: 1109, endPoint y: 151, distance: 92.4
click at [1109, 151] on div "hero.moveUp() 1 2 3 4 5 6 7 8 9 # Grab all the gems using your movement command…" at bounding box center [1286, 302] width 358 height 543
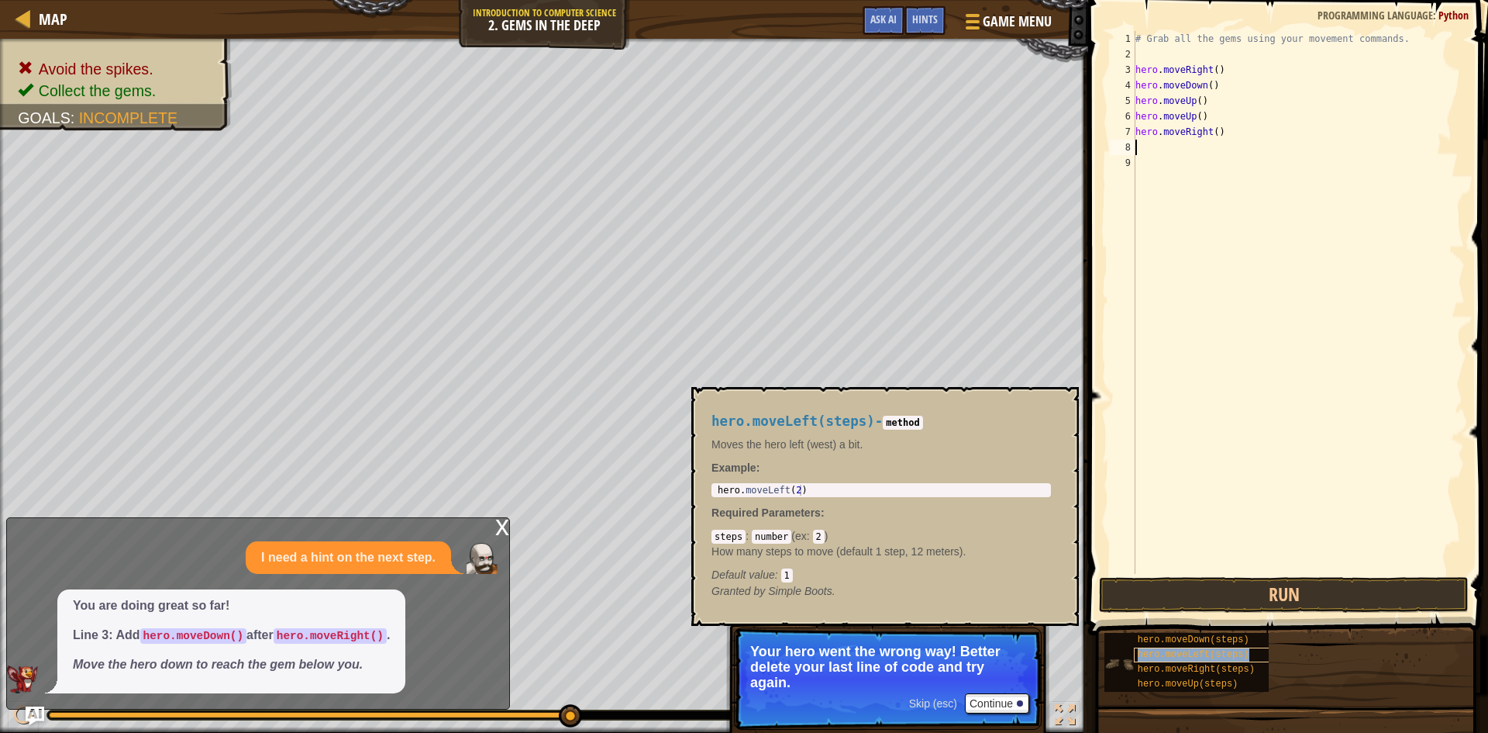
click at [1205, 649] on span "hero.moveLeft(steps)" at bounding box center [1194, 654] width 112 height 11
click at [1240, 163] on div "# Grab all the gems using your movement commands. hero . moveRight ( ) hero . m…" at bounding box center [1301, 318] width 328 height 574
type textarea "hero.moveRight()"
drag, startPoint x: 1273, startPoint y: 597, endPoint x: 1257, endPoint y: 596, distance: 15.5
click at [1272, 596] on button "Run" at bounding box center [1284, 595] width 370 height 36
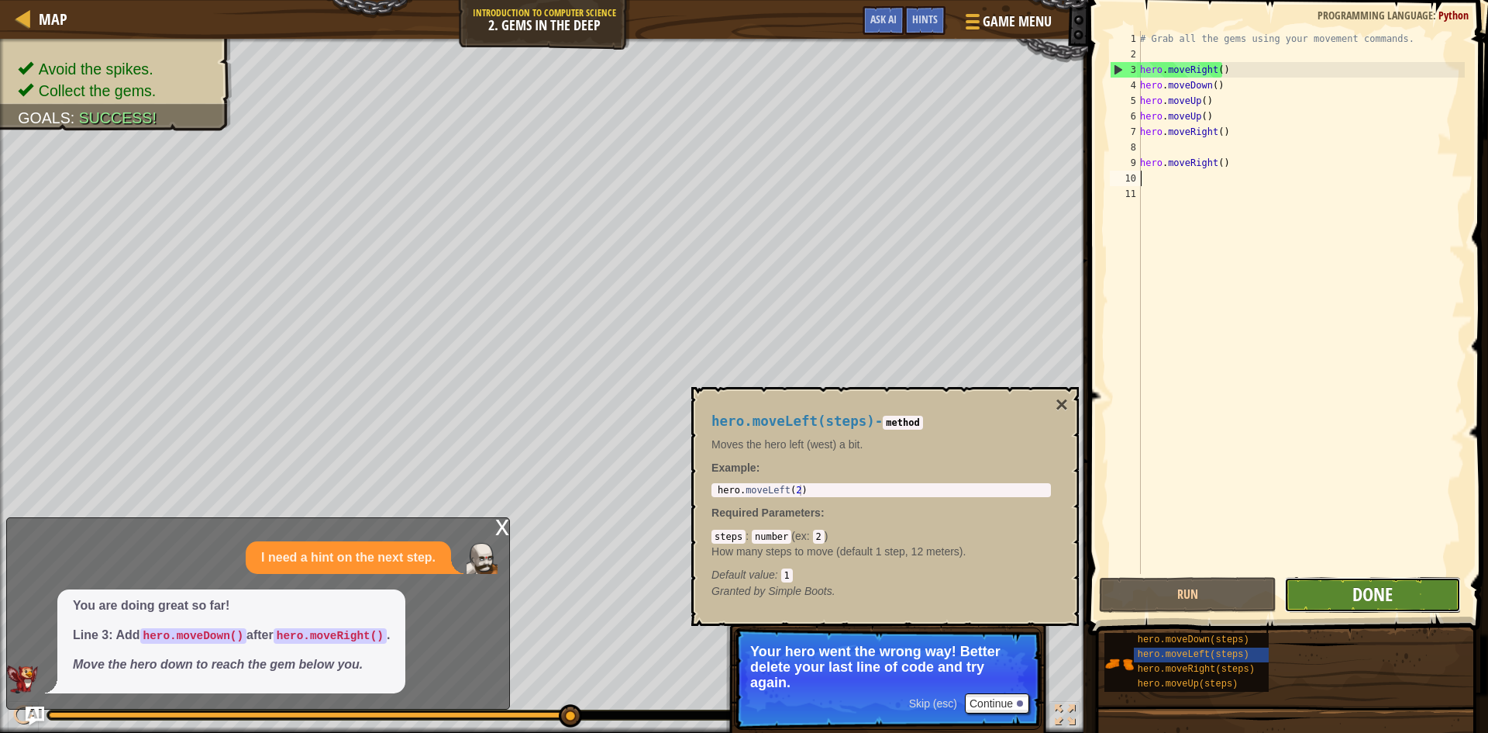
click at [1353, 582] on span "Done" at bounding box center [1373, 593] width 40 height 25
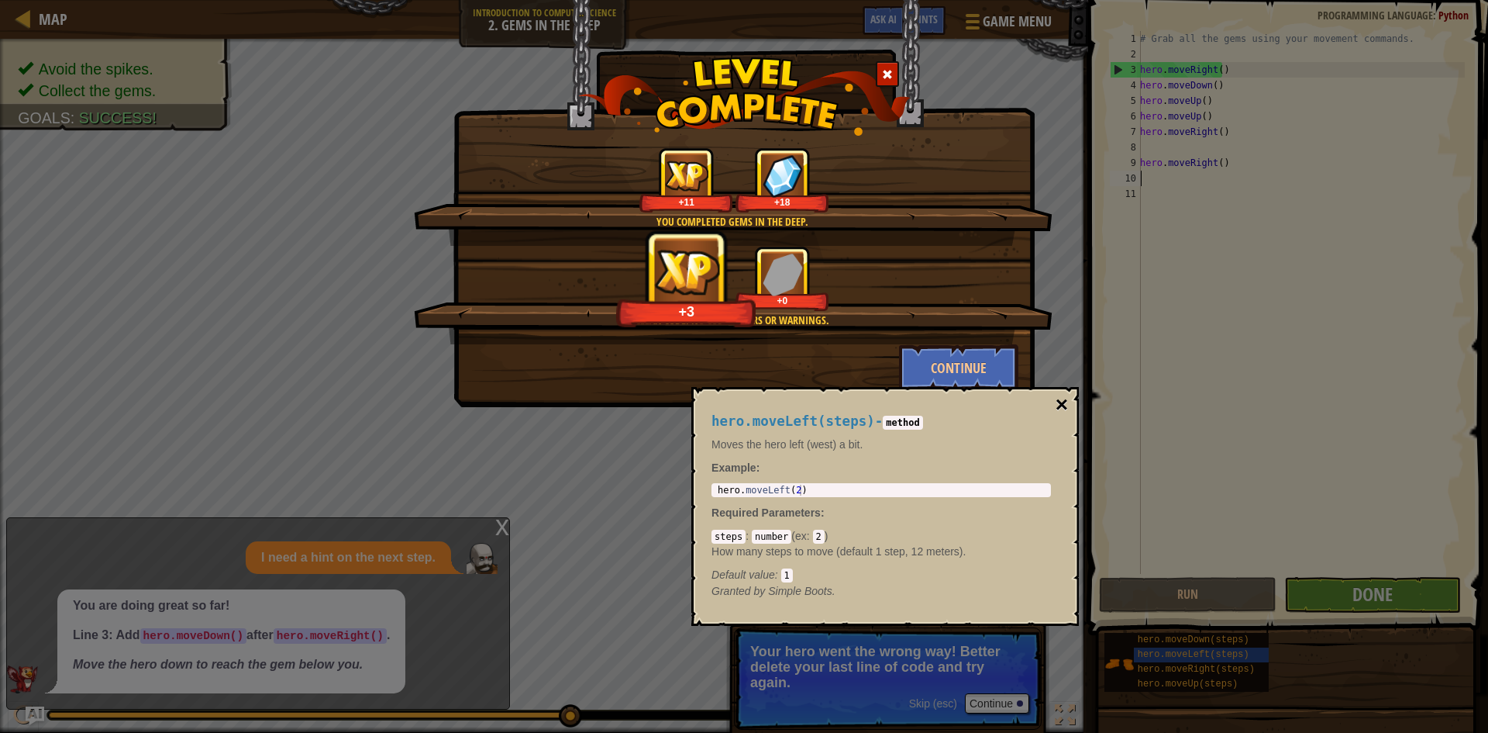
click at [1061, 399] on button "×" at bounding box center [1062, 405] width 12 height 22
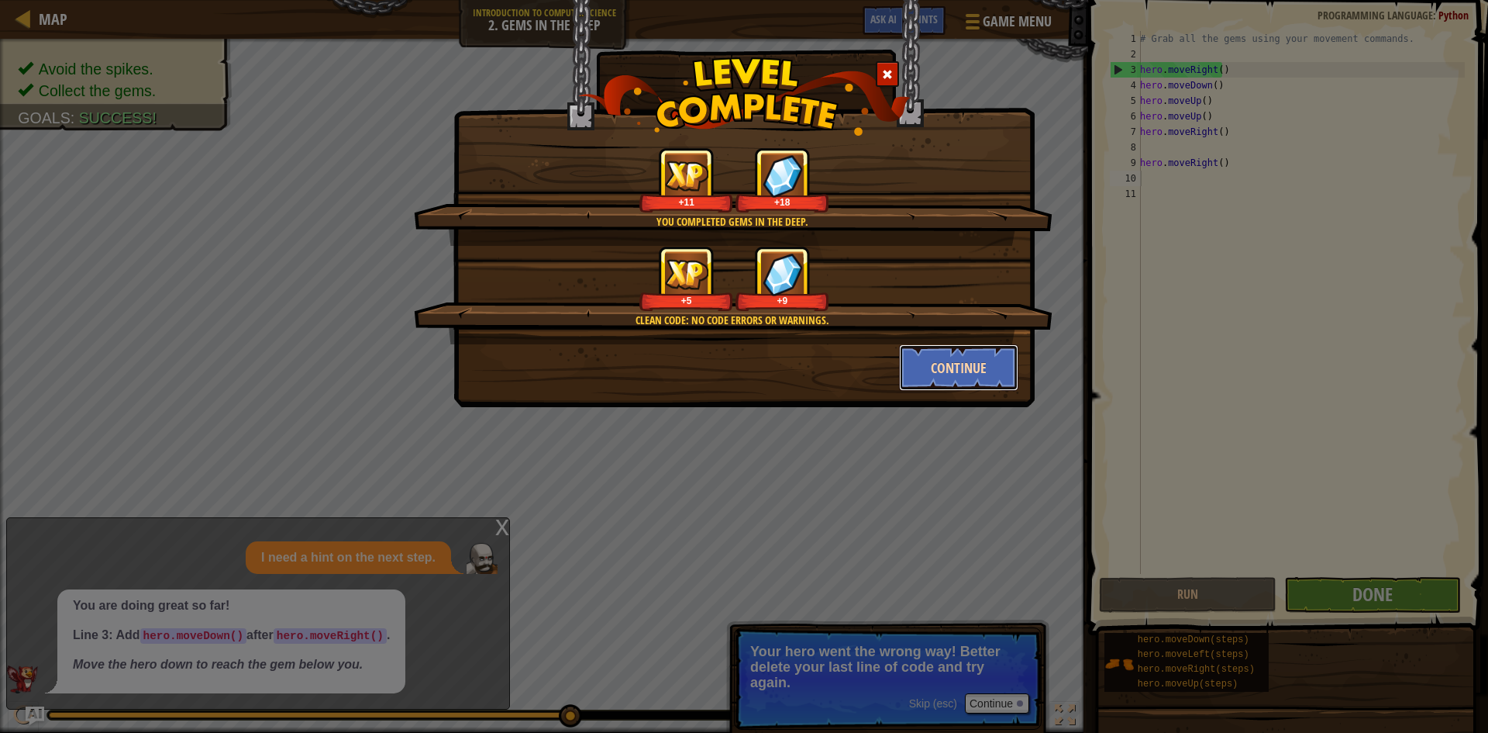
click at [936, 364] on button "Continue" at bounding box center [959, 367] width 120 height 47
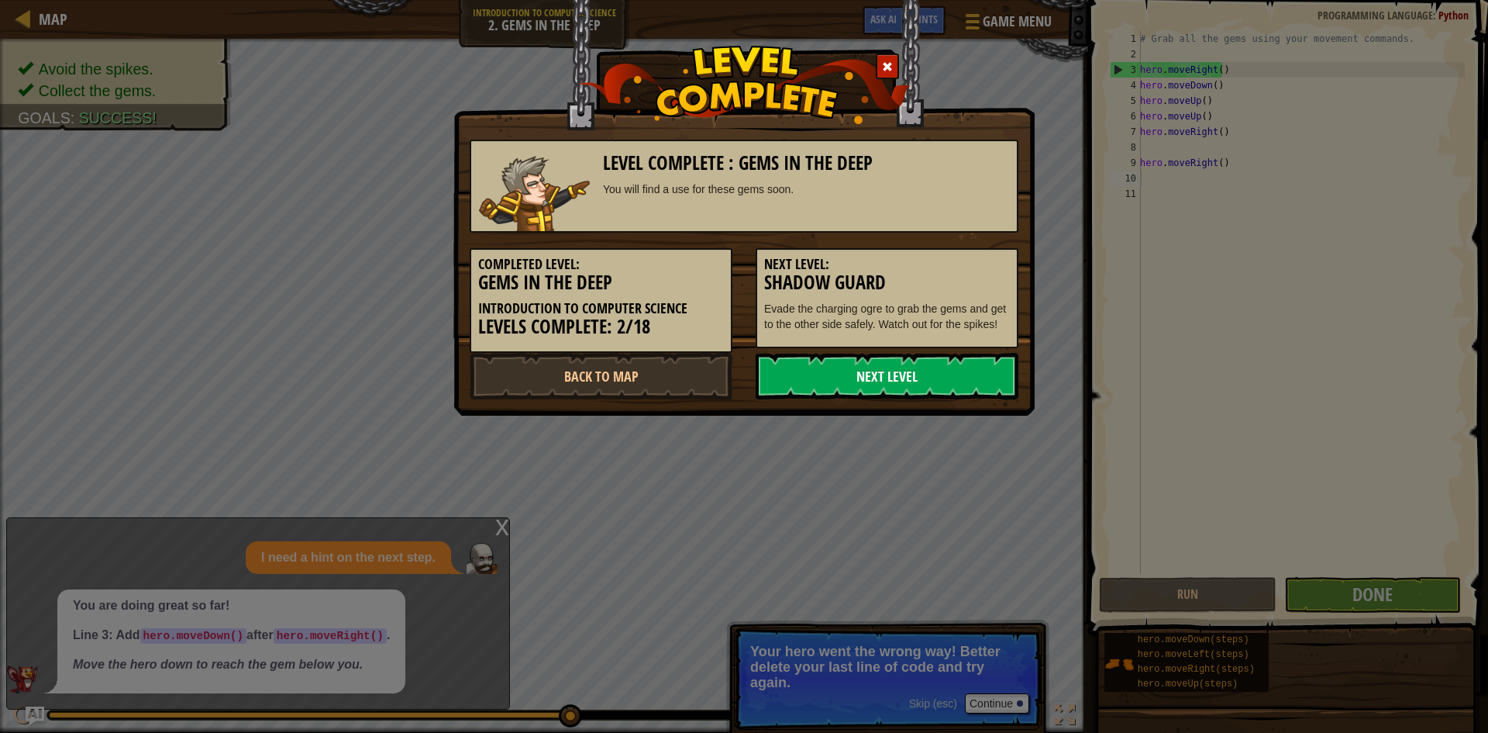
click at [771, 372] on link "Next Level" at bounding box center [887, 376] width 263 height 47
drag, startPoint x: 771, startPoint y: 373, endPoint x: 783, endPoint y: 389, distance: 20.5
click at [780, 385] on link "Next Level" at bounding box center [887, 376] width 263 height 47
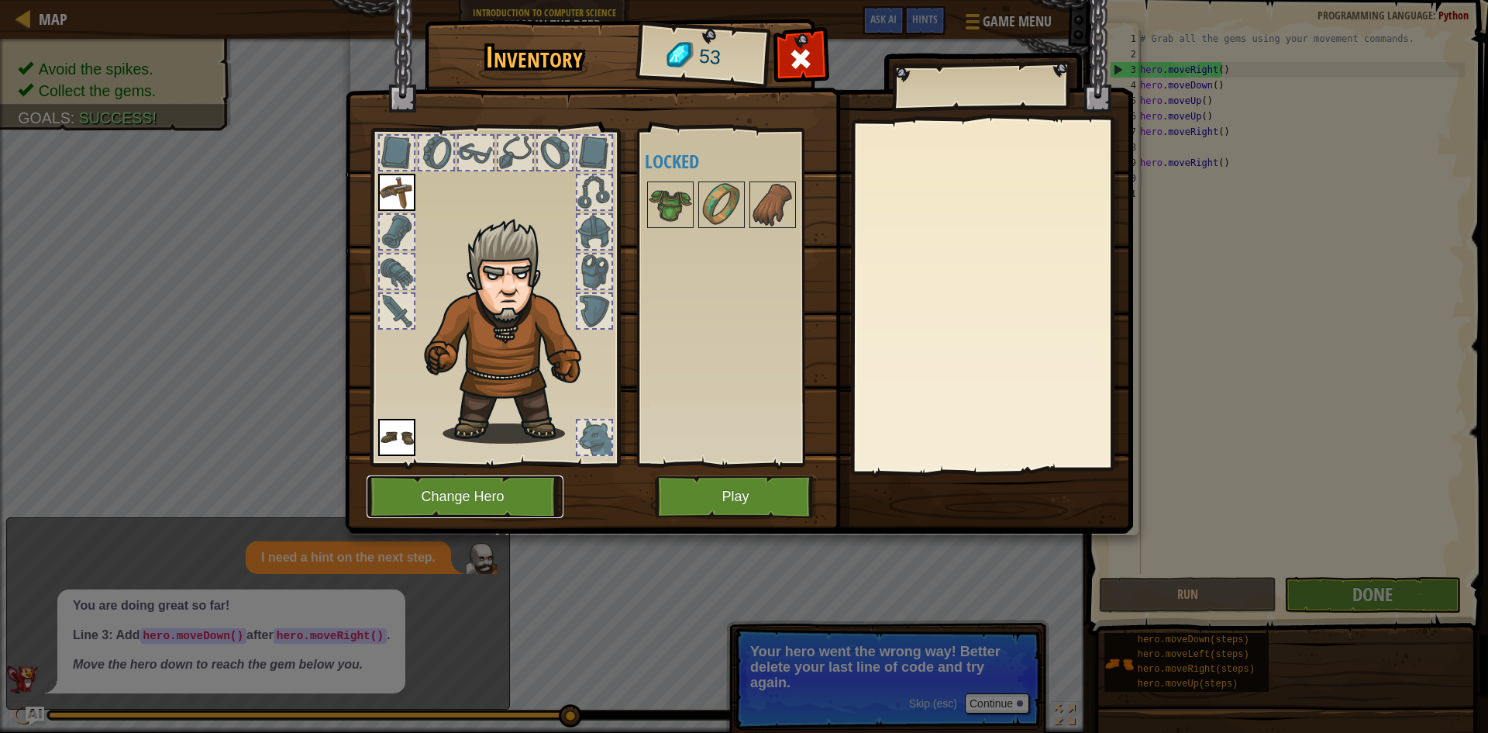
click at [554, 504] on button "Change Hero" at bounding box center [465, 496] width 197 height 43
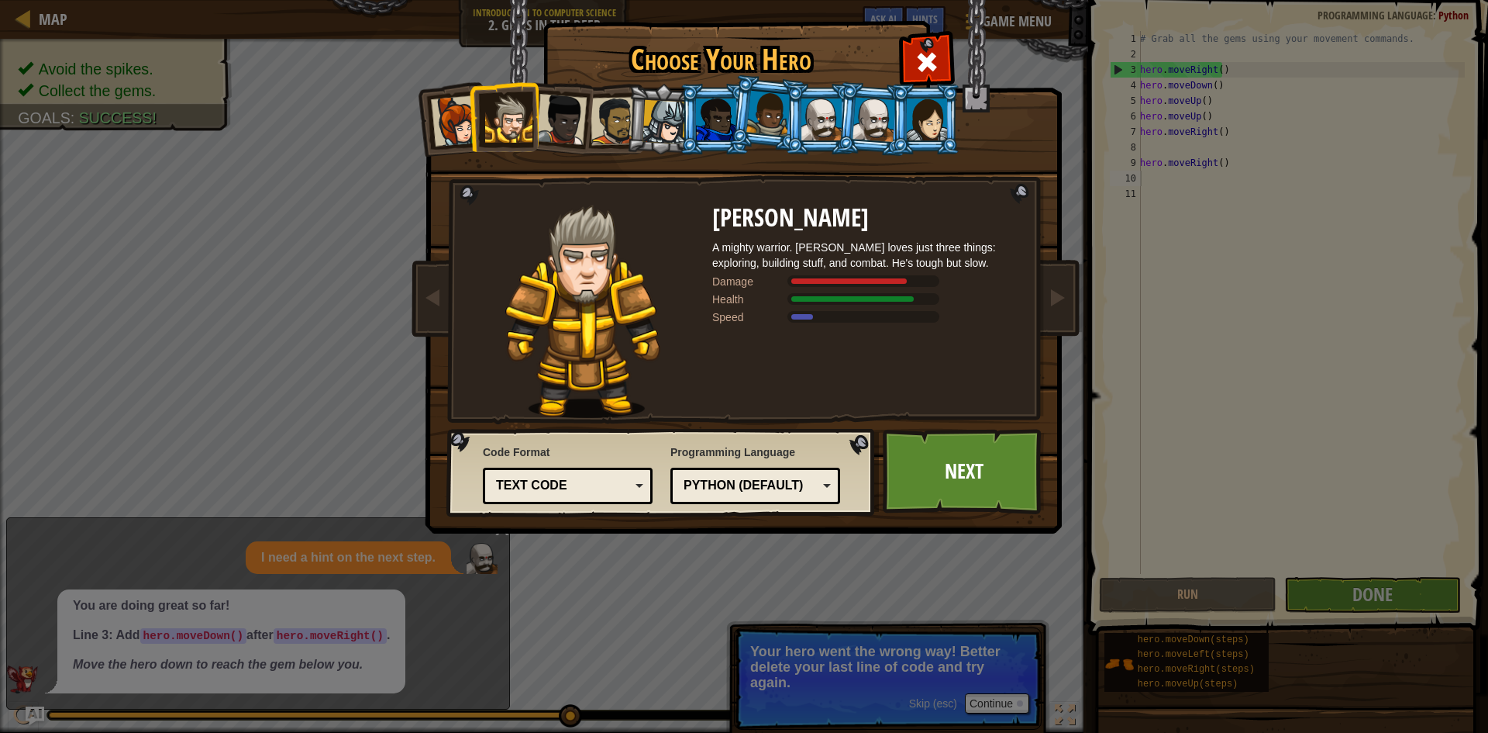
click at [567, 124] on div at bounding box center [561, 119] width 51 height 51
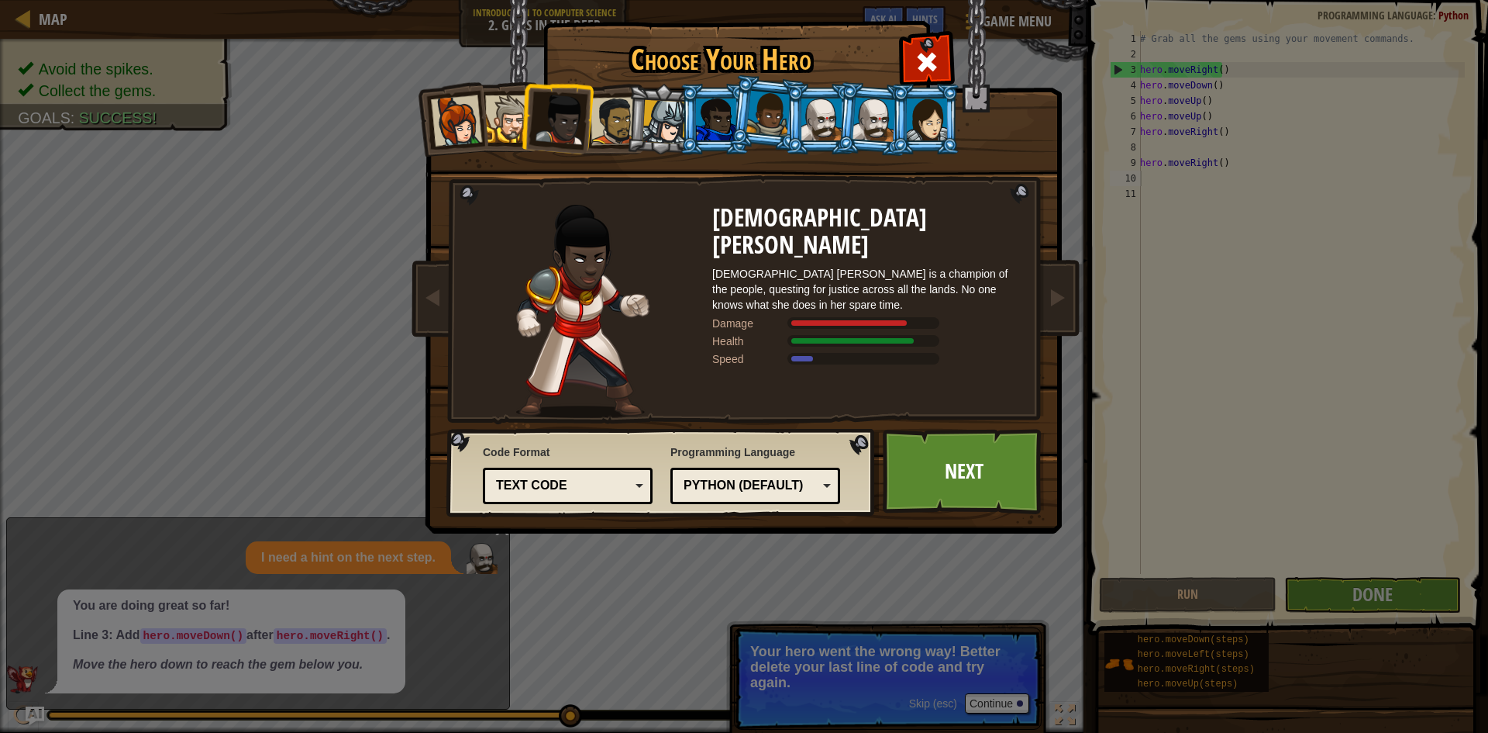
click at [589, 120] on li at bounding box center [557, 116] width 76 height 76
click at [613, 116] on div at bounding box center [615, 121] width 48 height 48
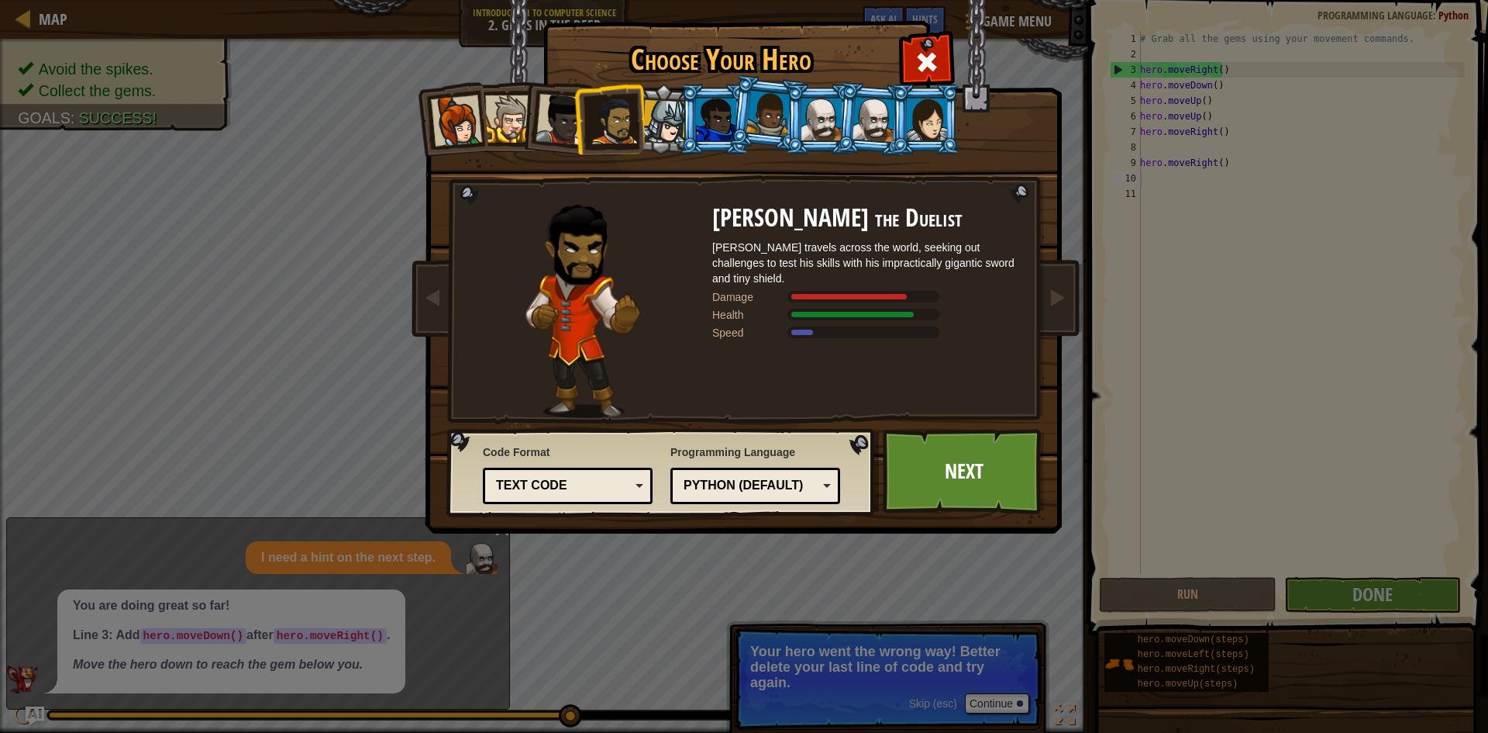
click at [656, 116] on div at bounding box center [665, 122] width 44 height 44
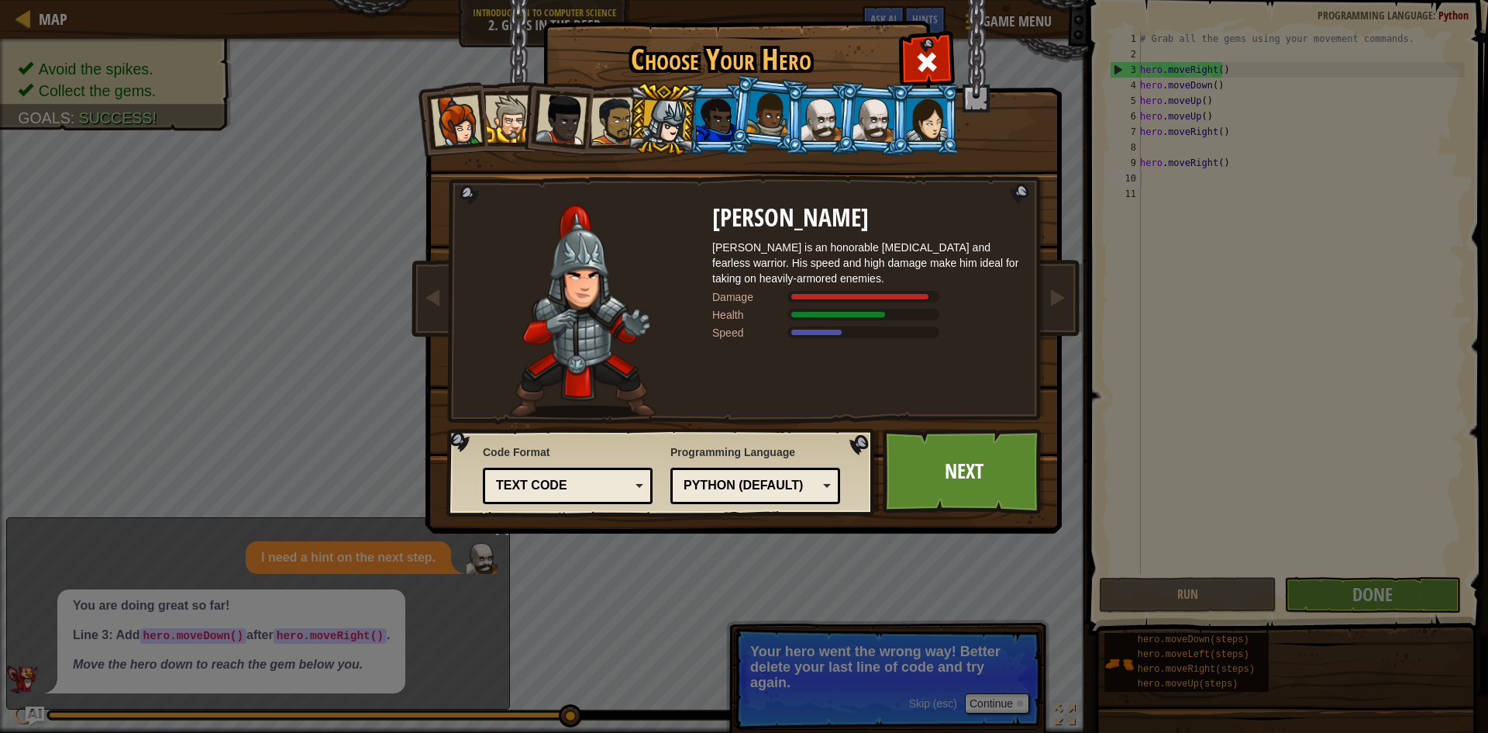
click at [712, 109] on div at bounding box center [716, 119] width 40 height 42
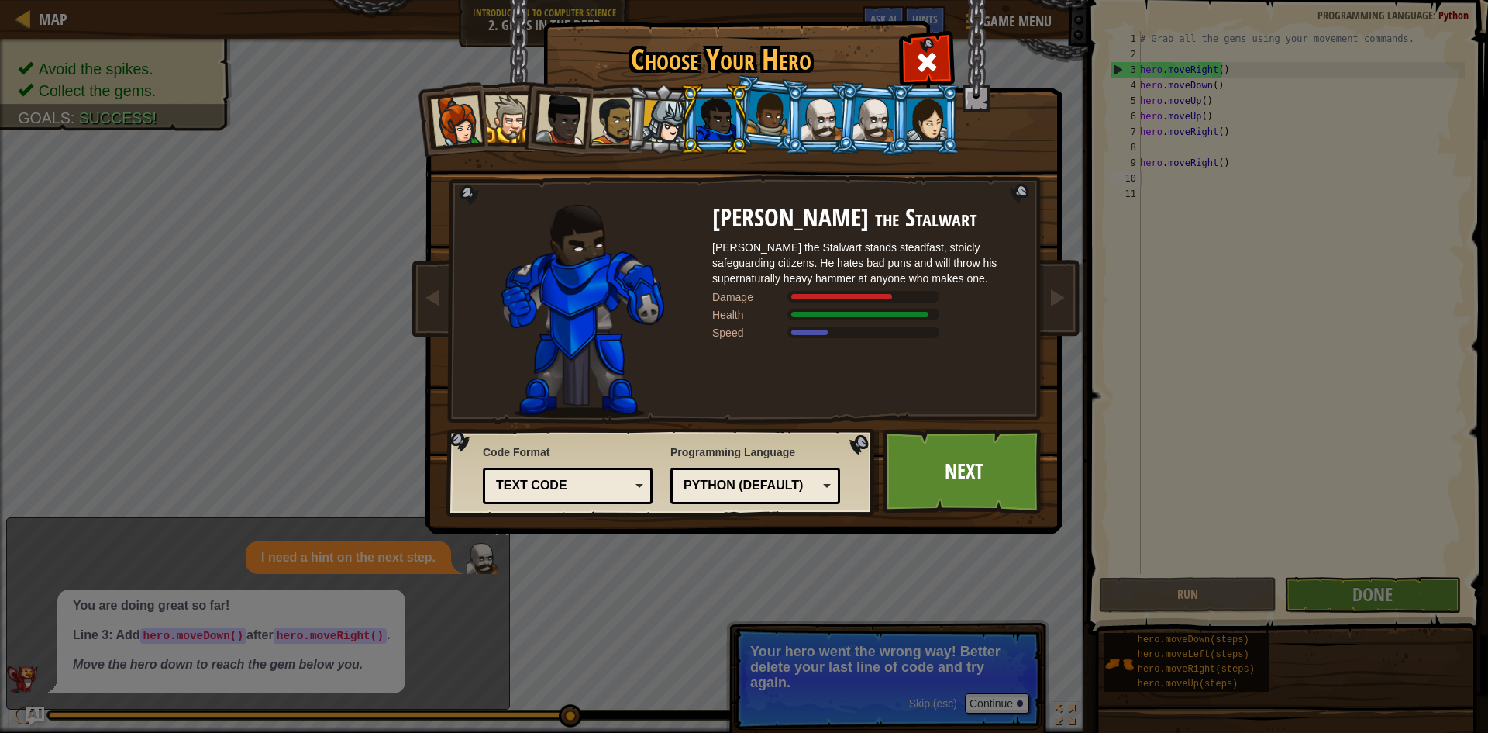
drag, startPoint x: 790, startPoint y: 116, endPoint x: 803, endPoint y: 116, distance: 13.2
click at [792, 116] on li at bounding box center [820, 119] width 70 height 71
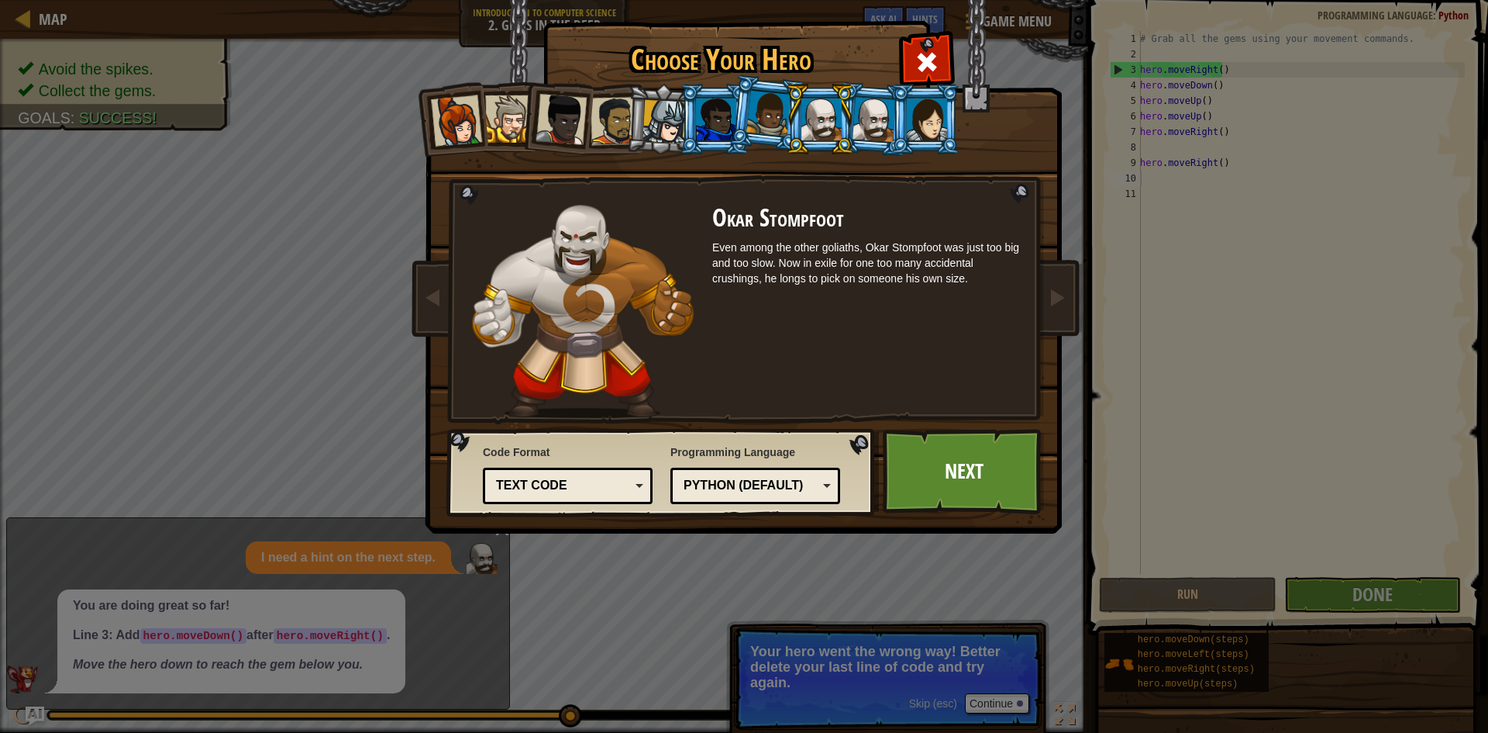
click at [916, 108] on div at bounding box center [927, 119] width 40 height 42
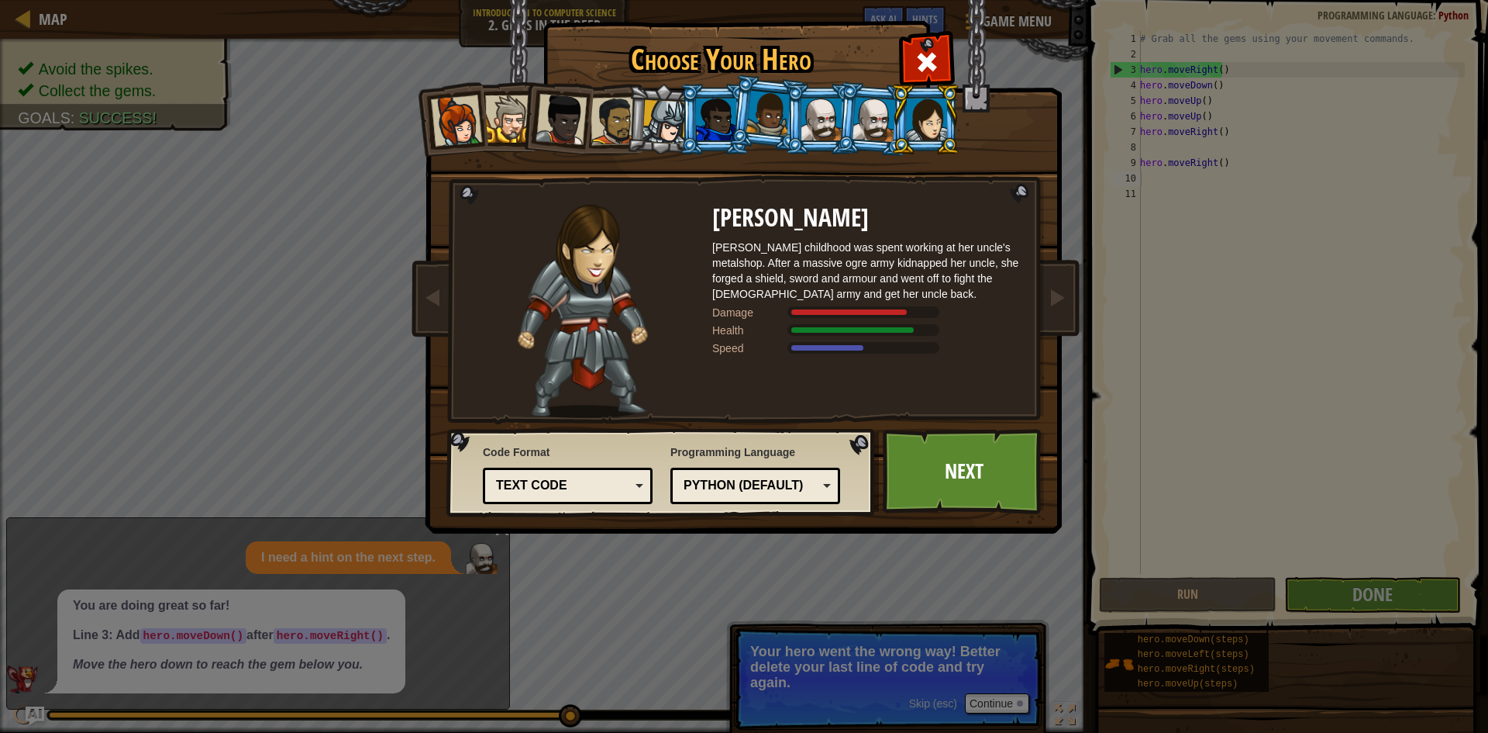
click at [911, 109] on div at bounding box center [927, 119] width 40 height 42
click at [876, 120] on div at bounding box center [874, 119] width 43 height 44
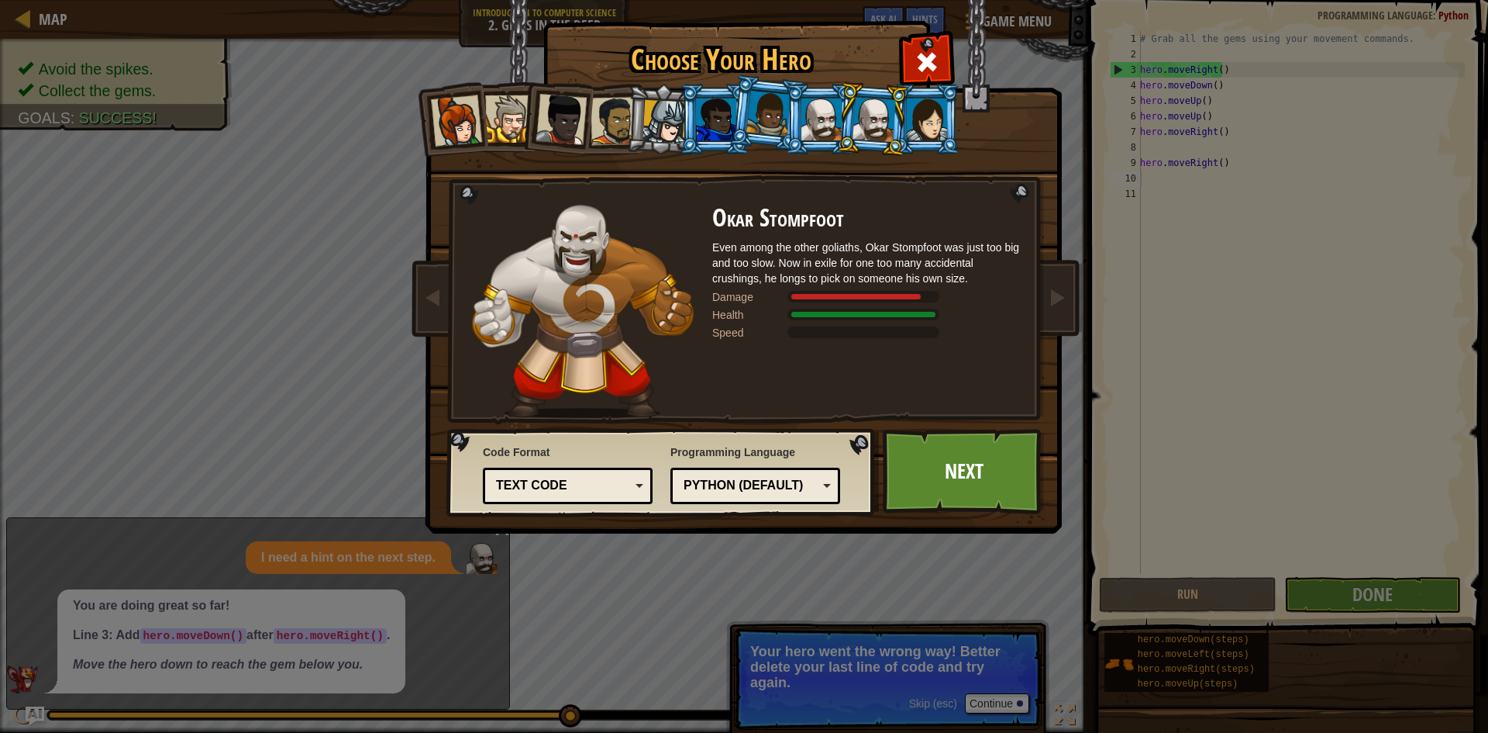
click at [805, 124] on div at bounding box center [822, 119] width 40 height 42
click at [868, 119] on div at bounding box center [874, 119] width 43 height 44
click at [933, 465] on link "Next" at bounding box center [964, 471] width 162 height 85
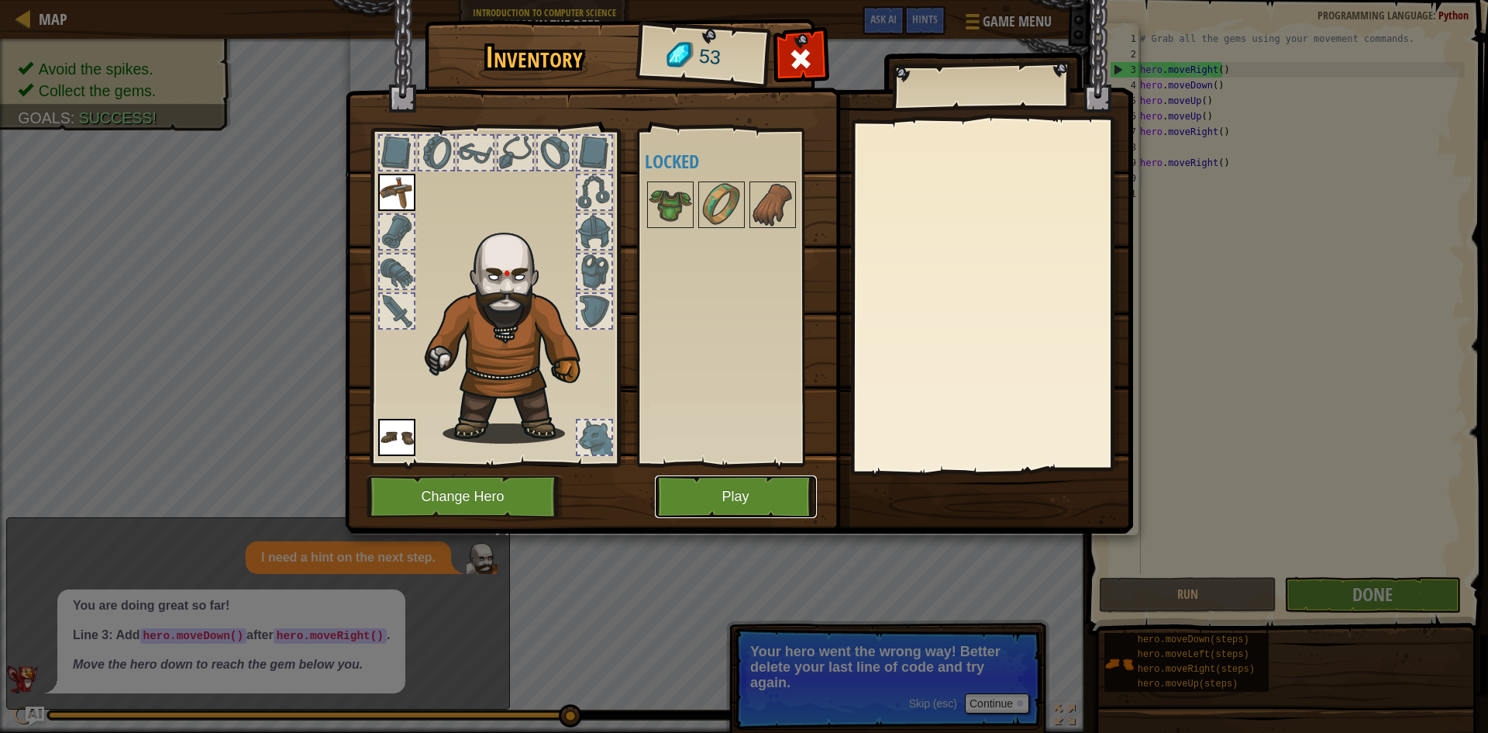
drag, startPoint x: 732, startPoint y: 704, endPoint x: 747, endPoint y: 649, distance: 57.2
click at [745, 667] on div "Inventory 53 Available Equip Equip (double-click to equip) Locked Equip Unequip…" at bounding box center [744, 366] width 1488 height 733
click at [732, 515] on button "Play" at bounding box center [736, 496] width 162 height 43
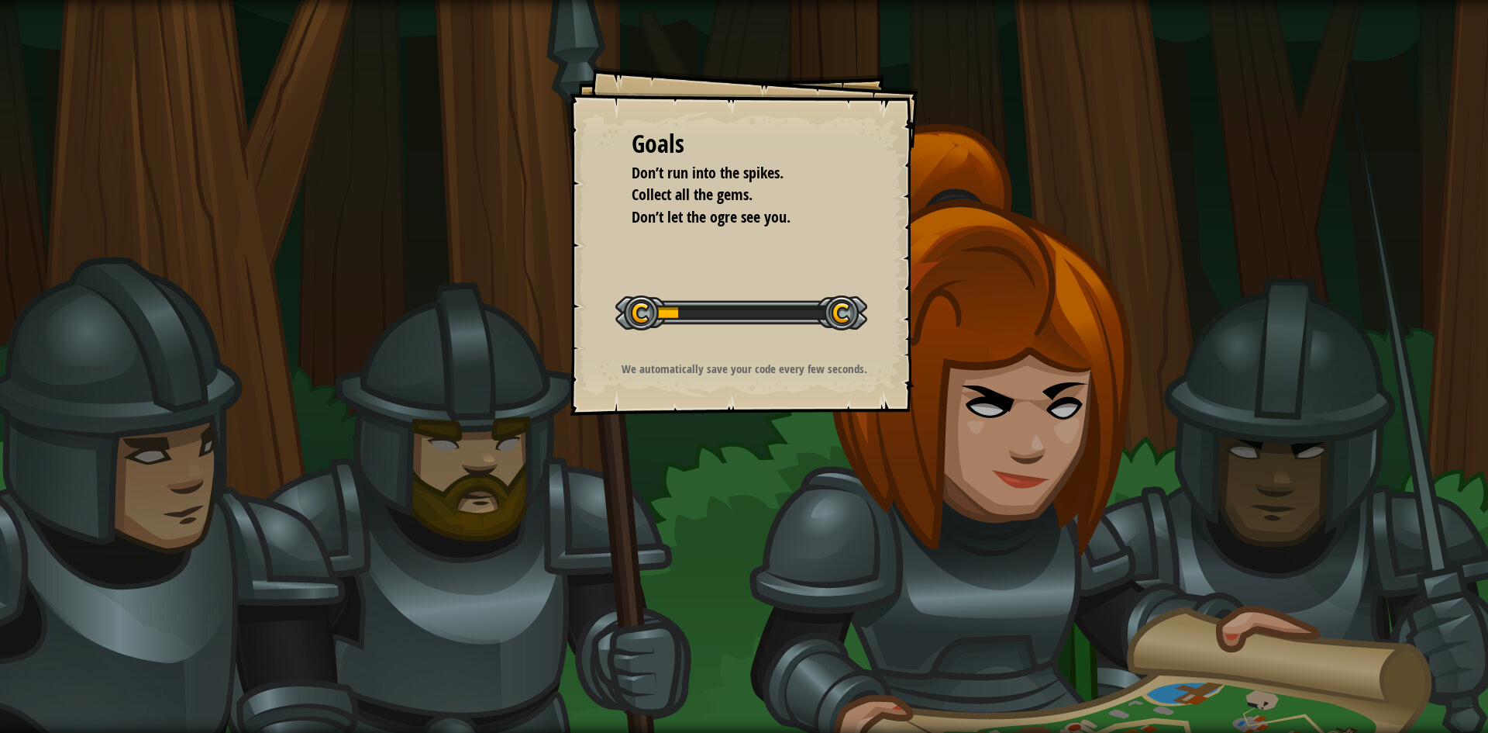
drag, startPoint x: 695, startPoint y: 536, endPoint x: 702, endPoint y: 547, distance: 12.9
click at [702, 547] on div "Goals Don’t run into the spikes. Collect all the gems. Don’t let the ogre see y…" at bounding box center [744, 366] width 1488 height 733
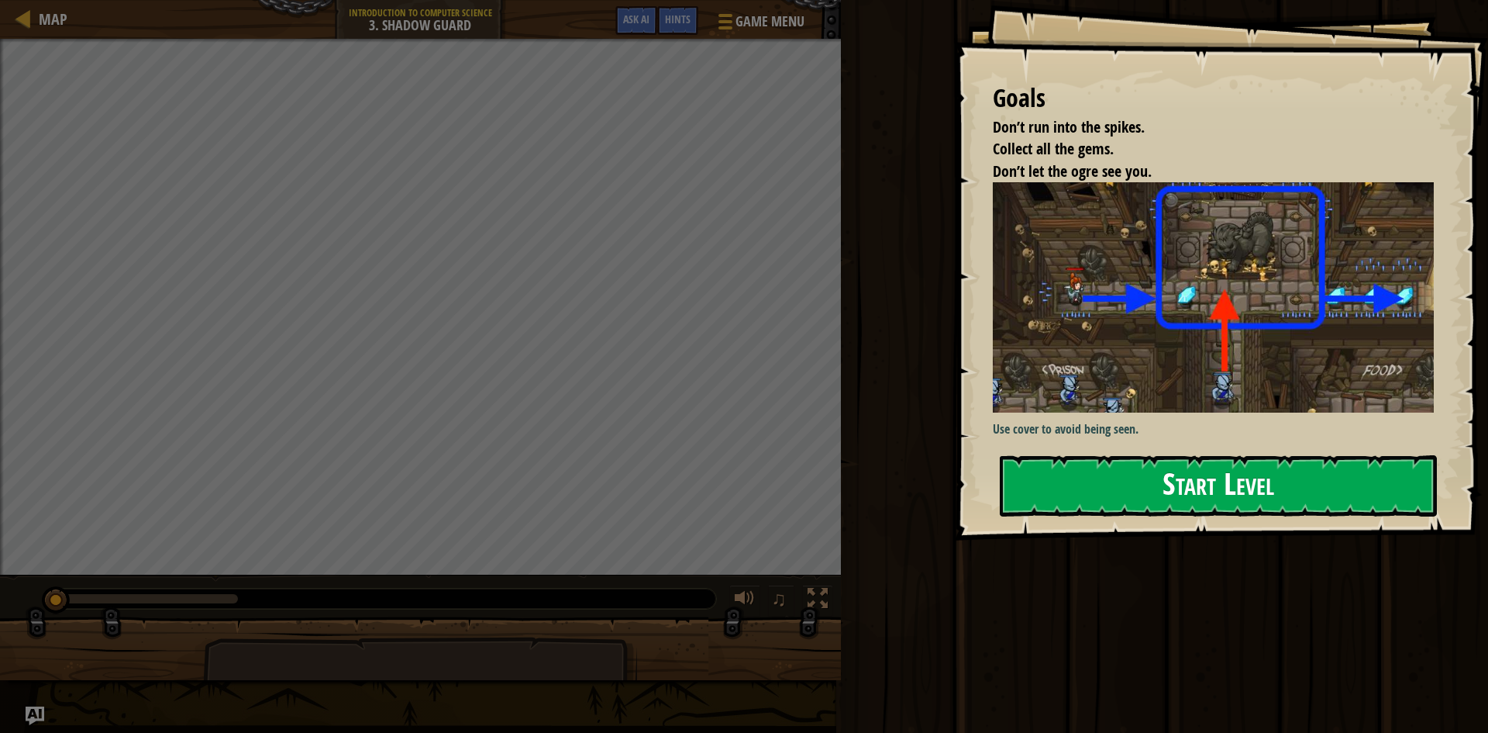
click at [1250, 508] on button "Start Level" at bounding box center [1218, 485] width 437 height 61
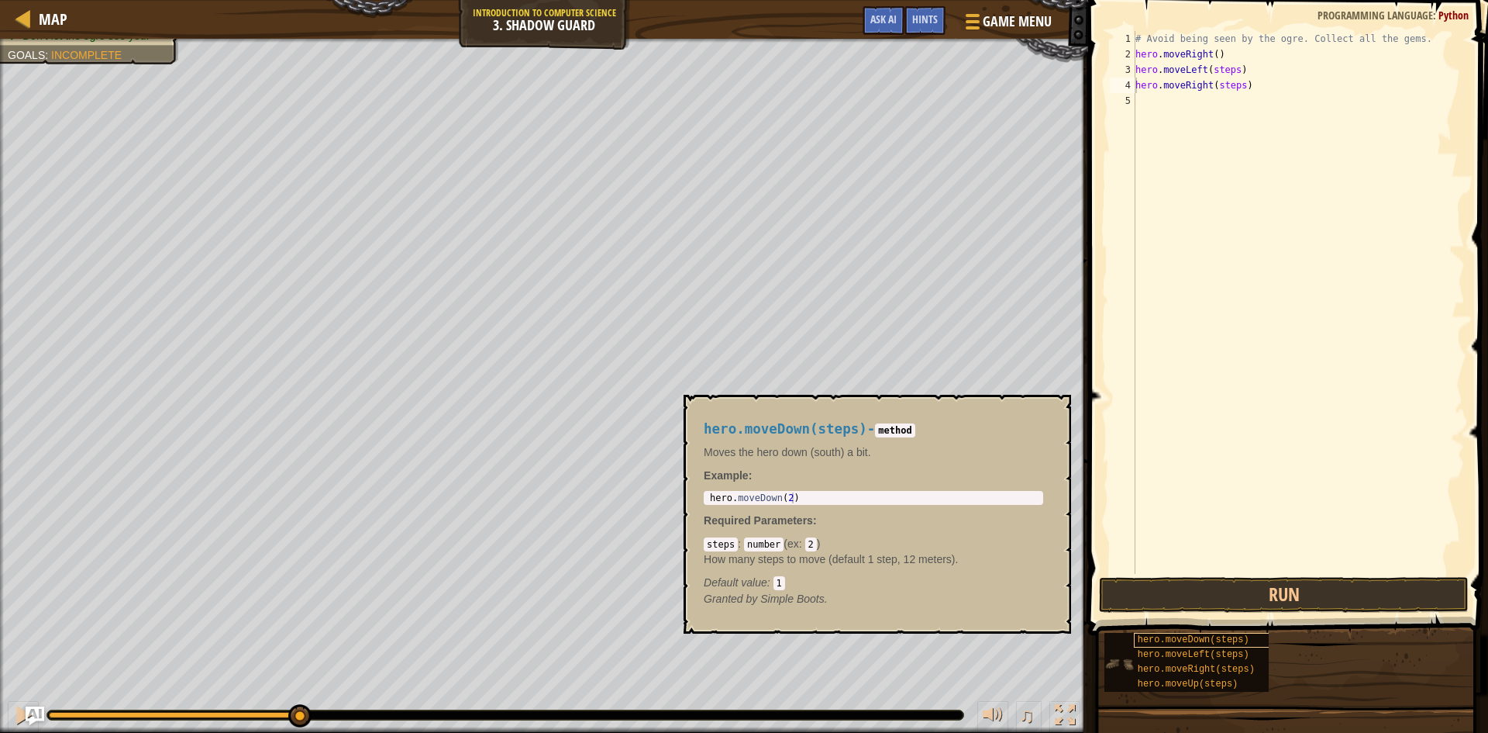
click at [1199, 638] on div "hero.moveDown(steps) hero.moveLeft(steps) hero.moveRight(steps) hero.moveUp(ste…" at bounding box center [1291, 662] width 374 height 60
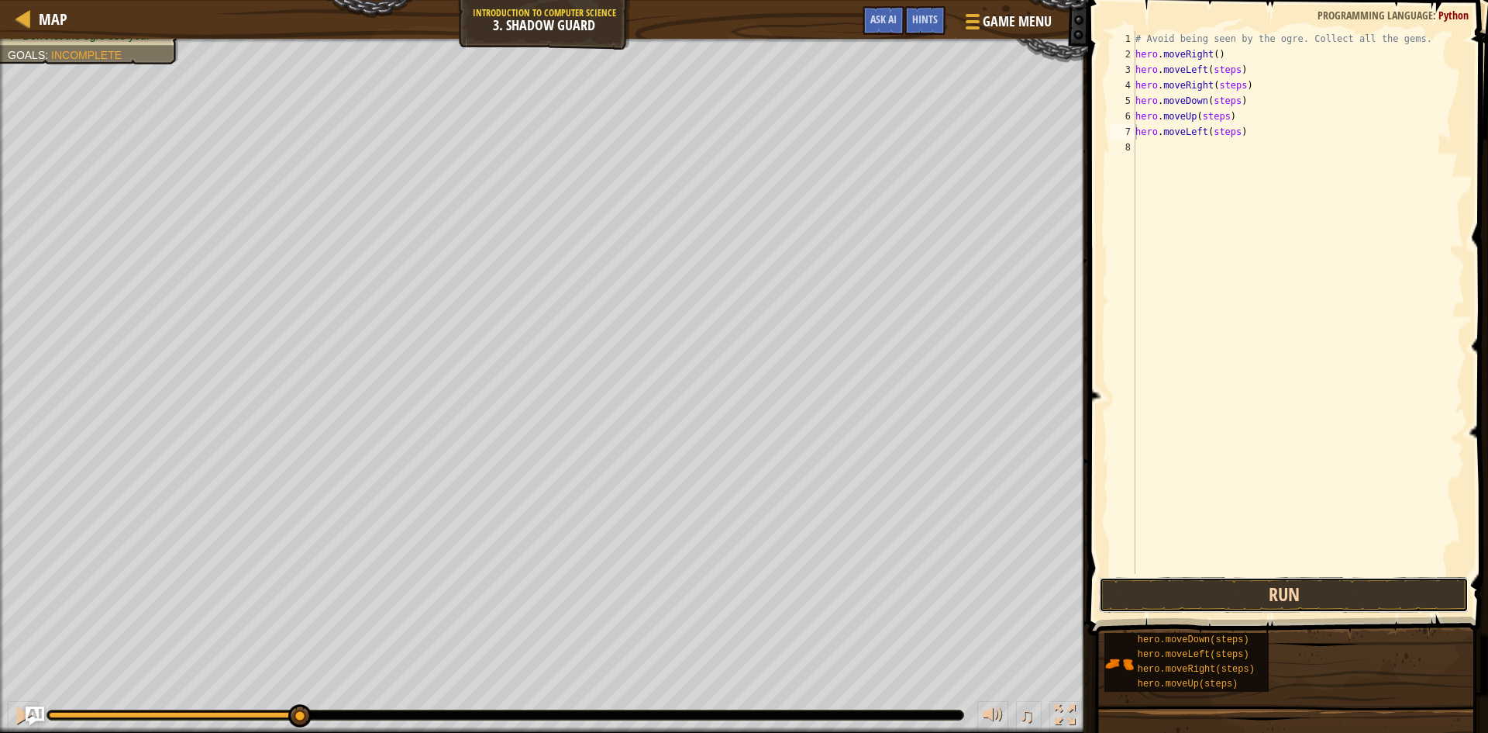
click at [1310, 588] on button "Run" at bounding box center [1284, 595] width 370 height 36
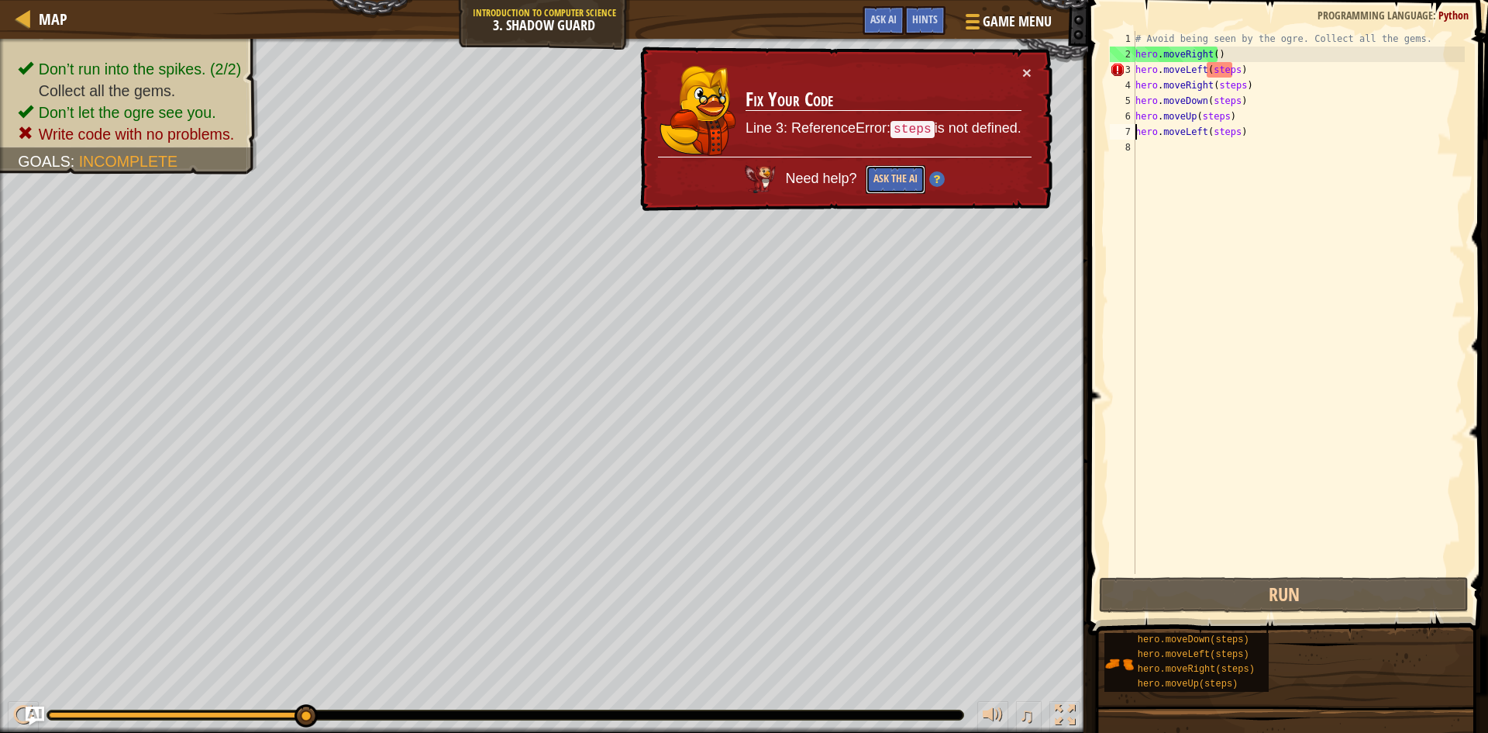
click at [882, 184] on button "Ask the AI" at bounding box center [896, 179] width 60 height 29
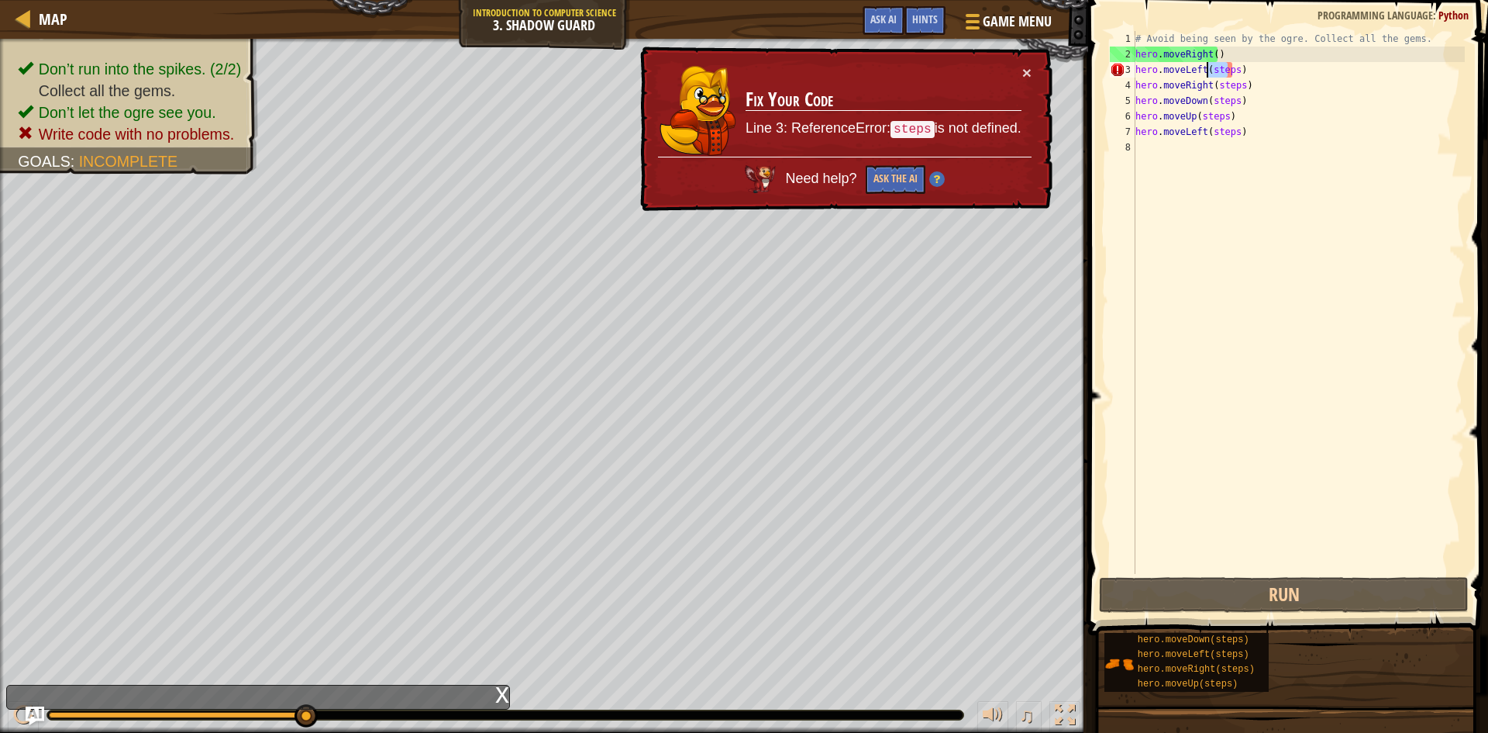
drag, startPoint x: 1230, startPoint y: 69, endPoint x: 1209, endPoint y: 67, distance: 21.0
click at [1209, 67] on div "# Avoid being seen by the ogre. Collect all the gems. hero . moveRight ( ) hero…" at bounding box center [1299, 318] width 333 height 574
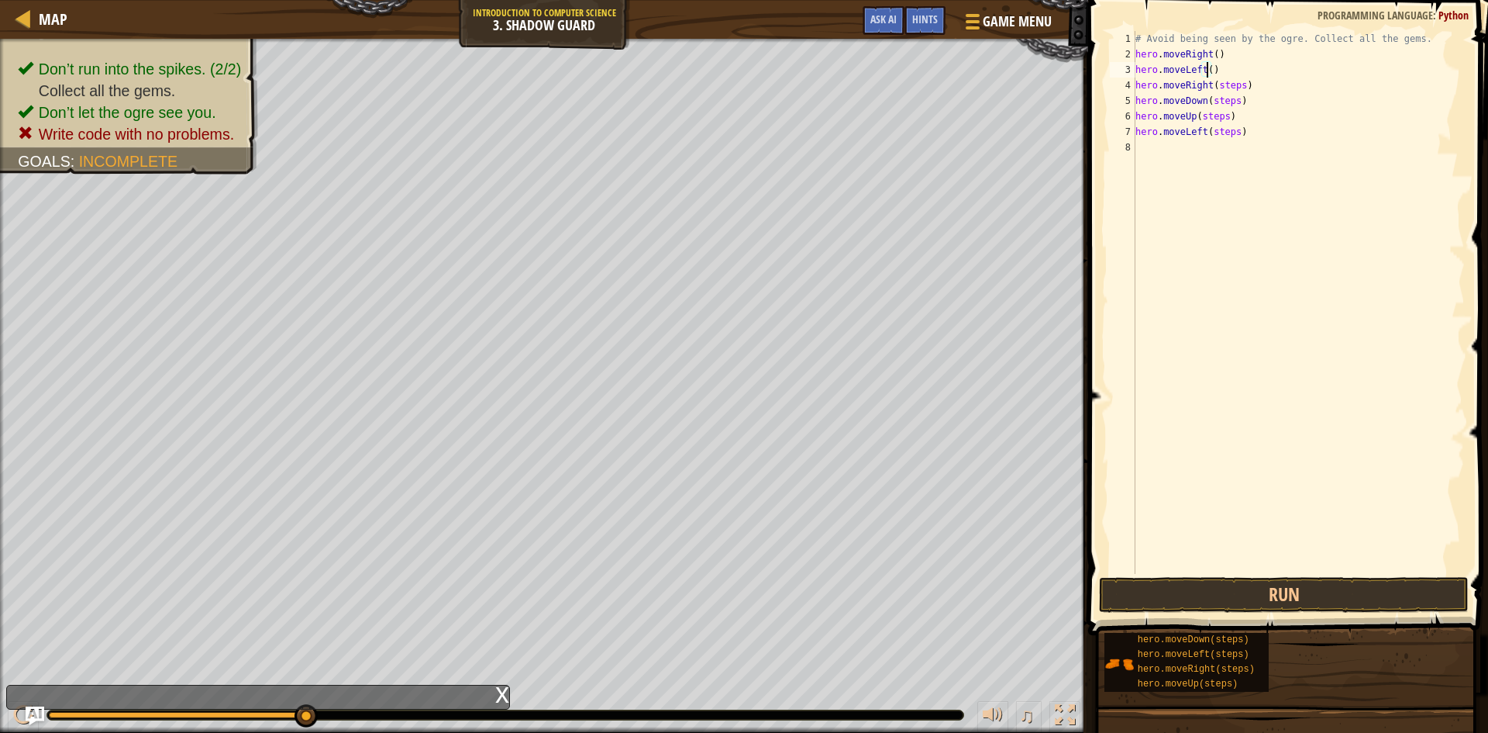
click at [1237, 85] on div "# Avoid being seen by the ogre. Collect all the gems. hero . moveRight ( ) hero…" at bounding box center [1299, 318] width 333 height 574
click at [1231, 105] on div "# Avoid being seen by the ogre. Collect all the gems. hero . moveRight ( ) hero…" at bounding box center [1299, 318] width 333 height 574
click at [1221, 116] on div "# Avoid being seen by the ogre. Collect all the gems. hero . moveRight ( ) hero…" at bounding box center [1299, 318] width 333 height 574
click at [1231, 133] on div "# Avoid being seen by the ogre. Collect all the gems. hero . moveRight ( ) hero…" at bounding box center [1299, 318] width 333 height 574
type textarea "hero.moveLeft()"
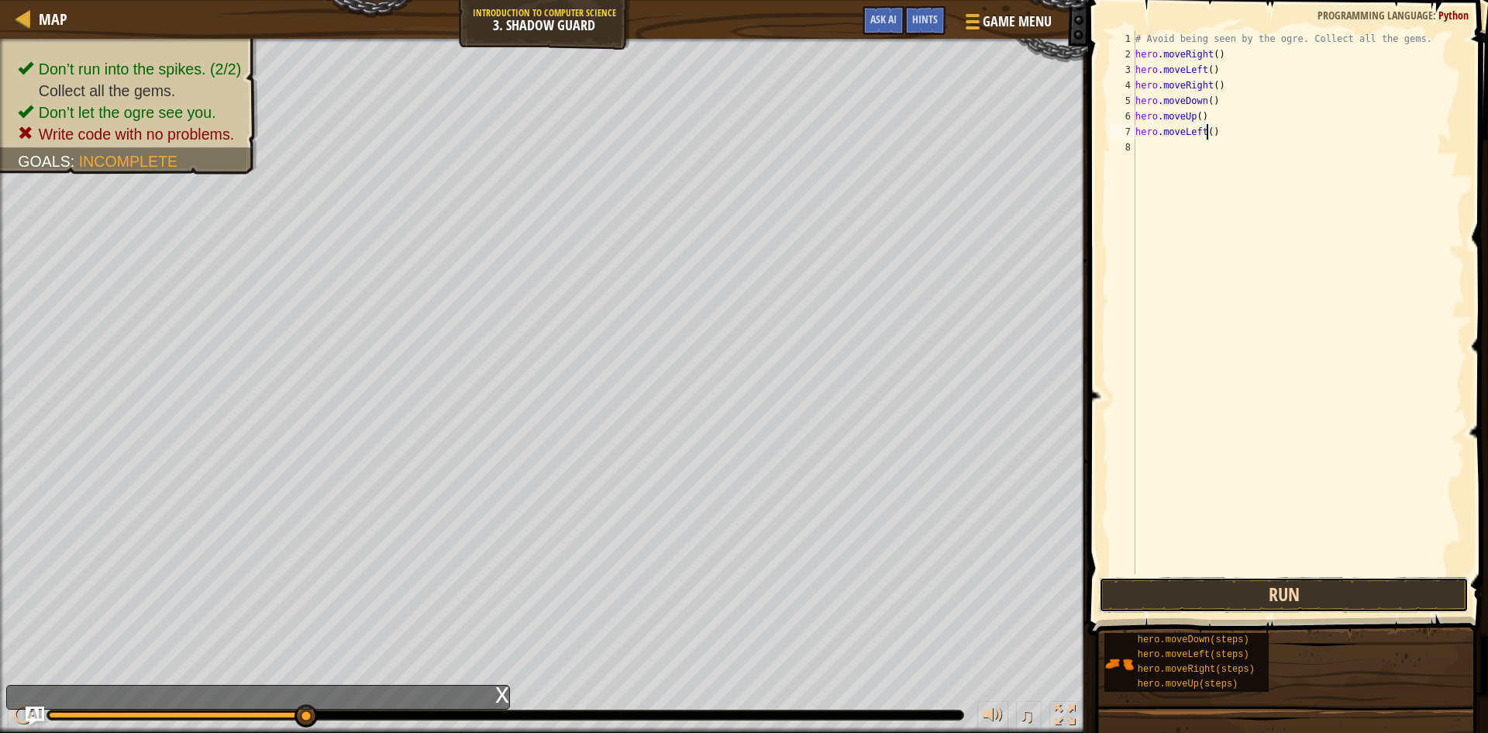
click at [1390, 585] on button "Run" at bounding box center [1284, 595] width 370 height 36
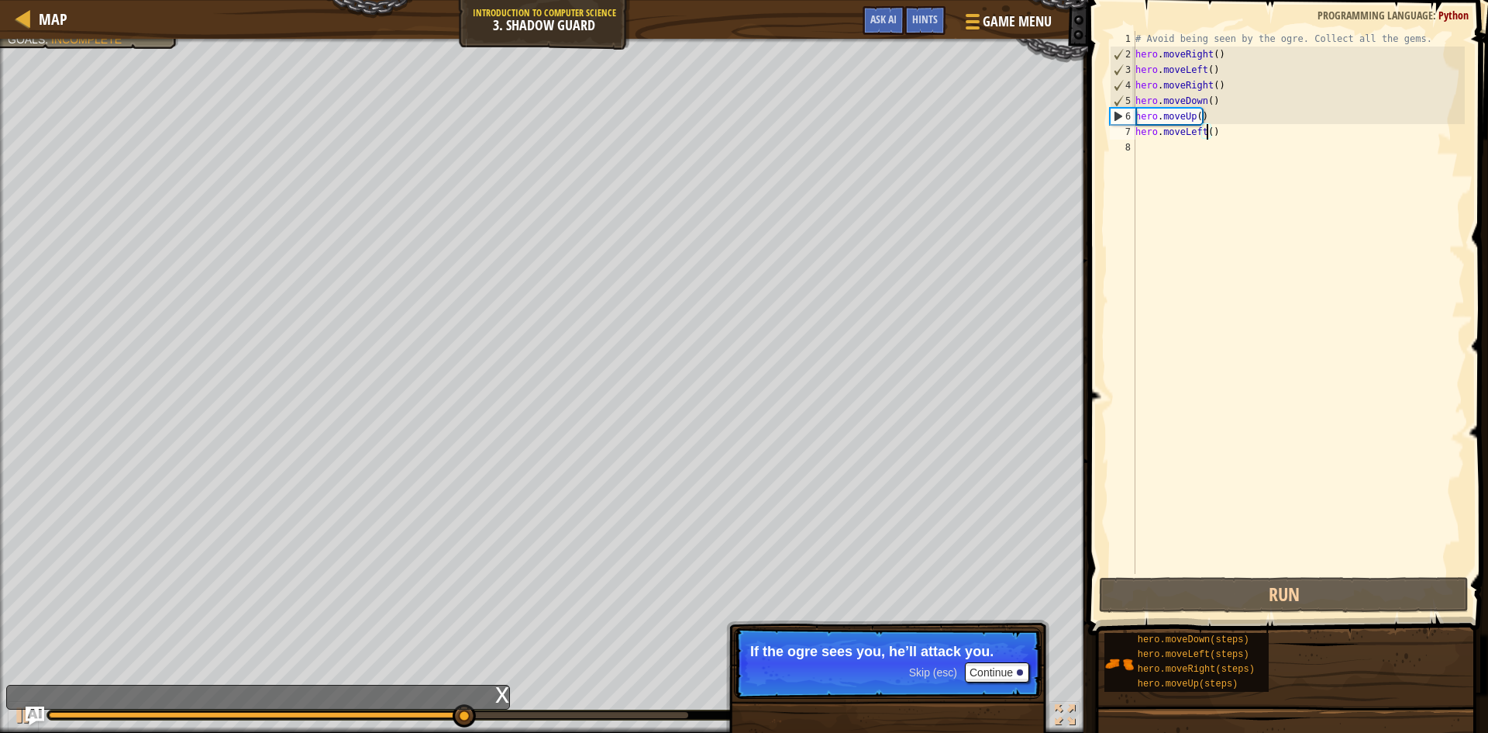
click at [975, 685] on p "Skip (esc) Continue If the ogre sees you, he’ll attack you." at bounding box center [888, 662] width 308 height 71
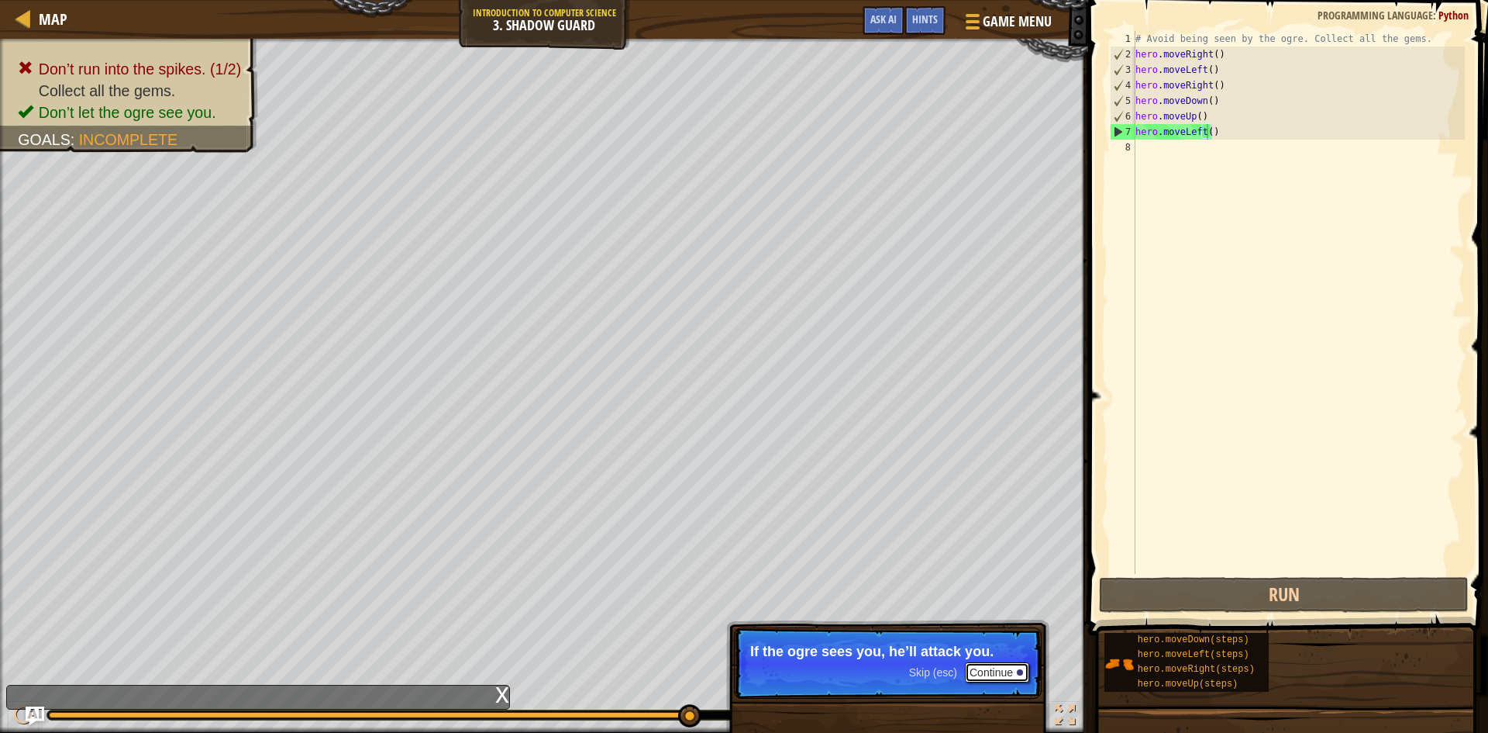
drag, startPoint x: 992, startPoint y: 662, endPoint x: 1005, endPoint y: 673, distance: 16.5
click at [1005, 673] on button "Continue" at bounding box center [997, 672] width 64 height 20
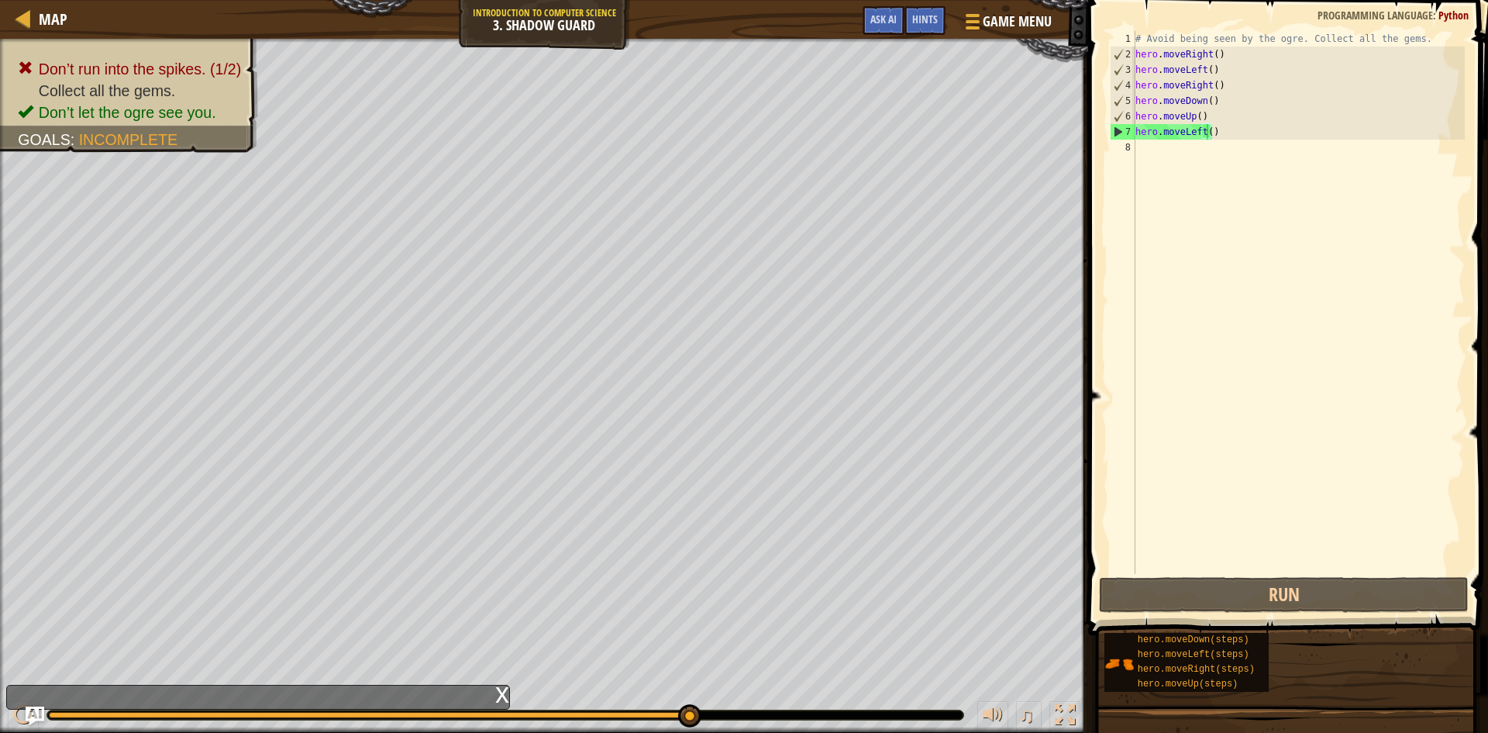
drag, startPoint x: 1067, startPoint y: 705, endPoint x: 1071, endPoint y: 781, distance: 75.3
click at [1071, 713] on div at bounding box center [1065, 715] width 20 height 20
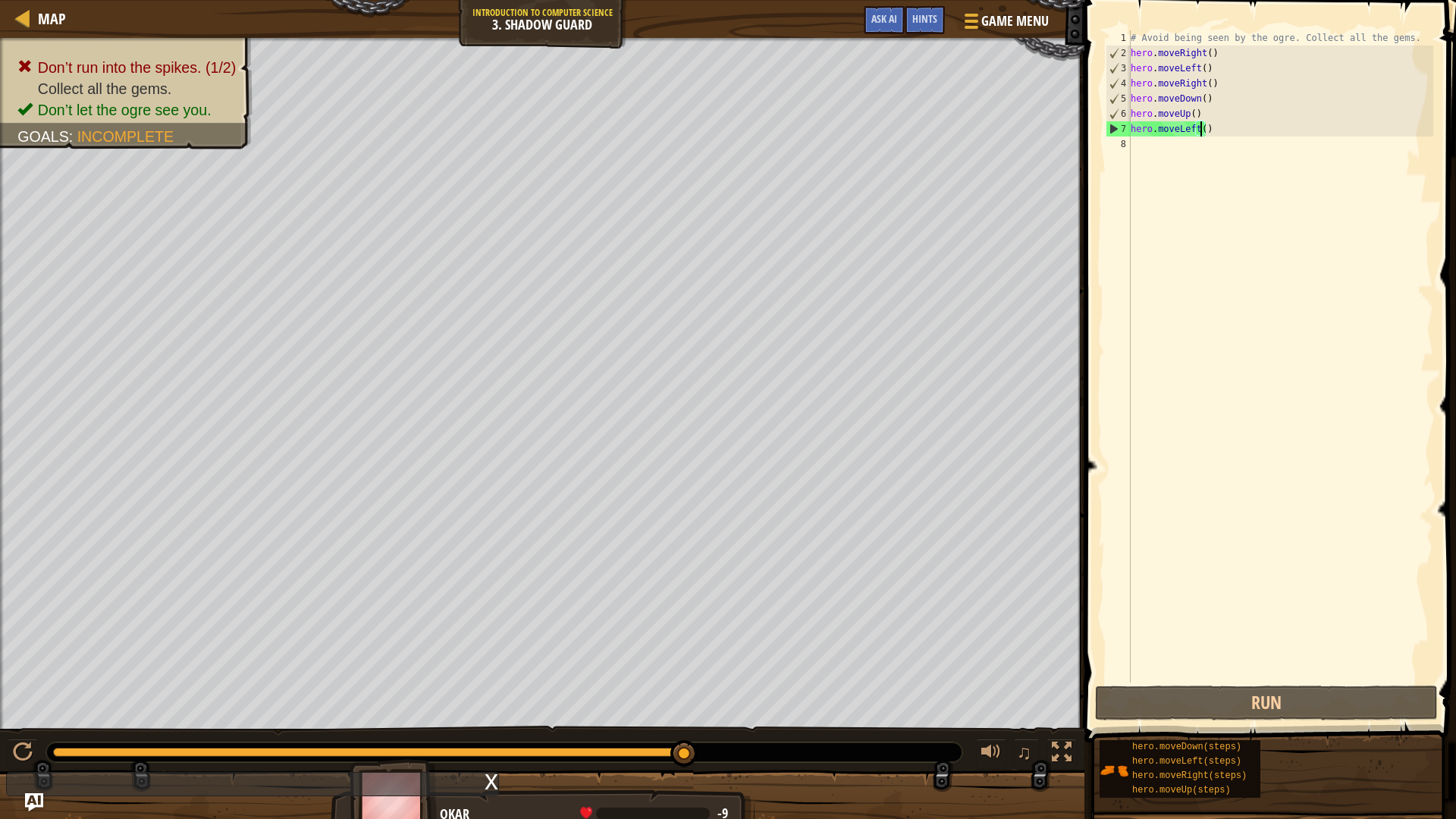
click at [1056, 716] on div "Don’t run into the spikes. (1/2) Collect all the gems. Don’t let the ogre see y…" at bounding box center [728, 435] width 1456 height 795
drag, startPoint x: 1056, startPoint y: 745, endPoint x: 1061, endPoint y: 678, distance: 67.2
click at [1060, 716] on div at bounding box center [1062, 752] width 20 height 20
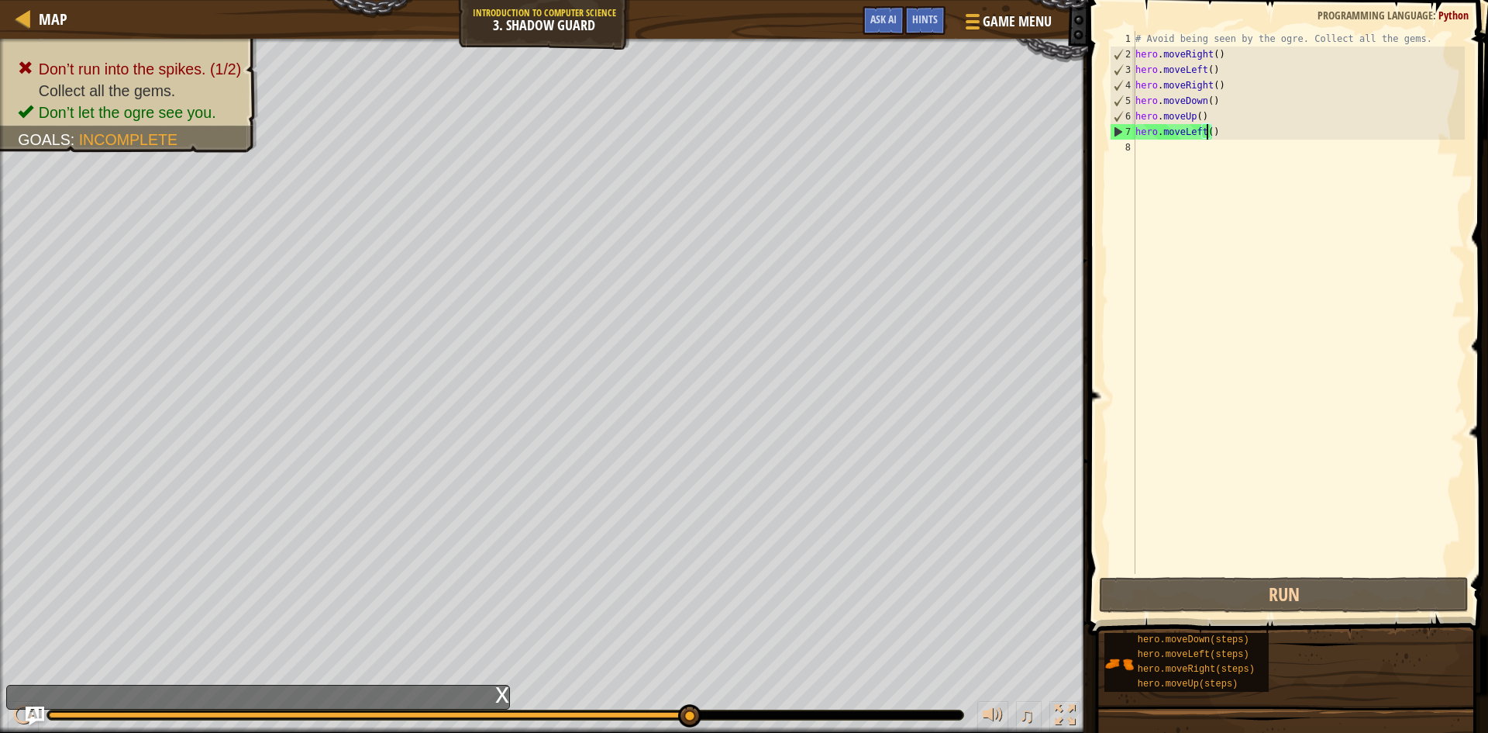
click at [1242, 169] on div "Map Introduction to Computer Science 3. Shadow Guard Game Menu Done Hints Ask A…" at bounding box center [744, 366] width 1488 height 733
